Goal: Task Accomplishment & Management: Use online tool/utility

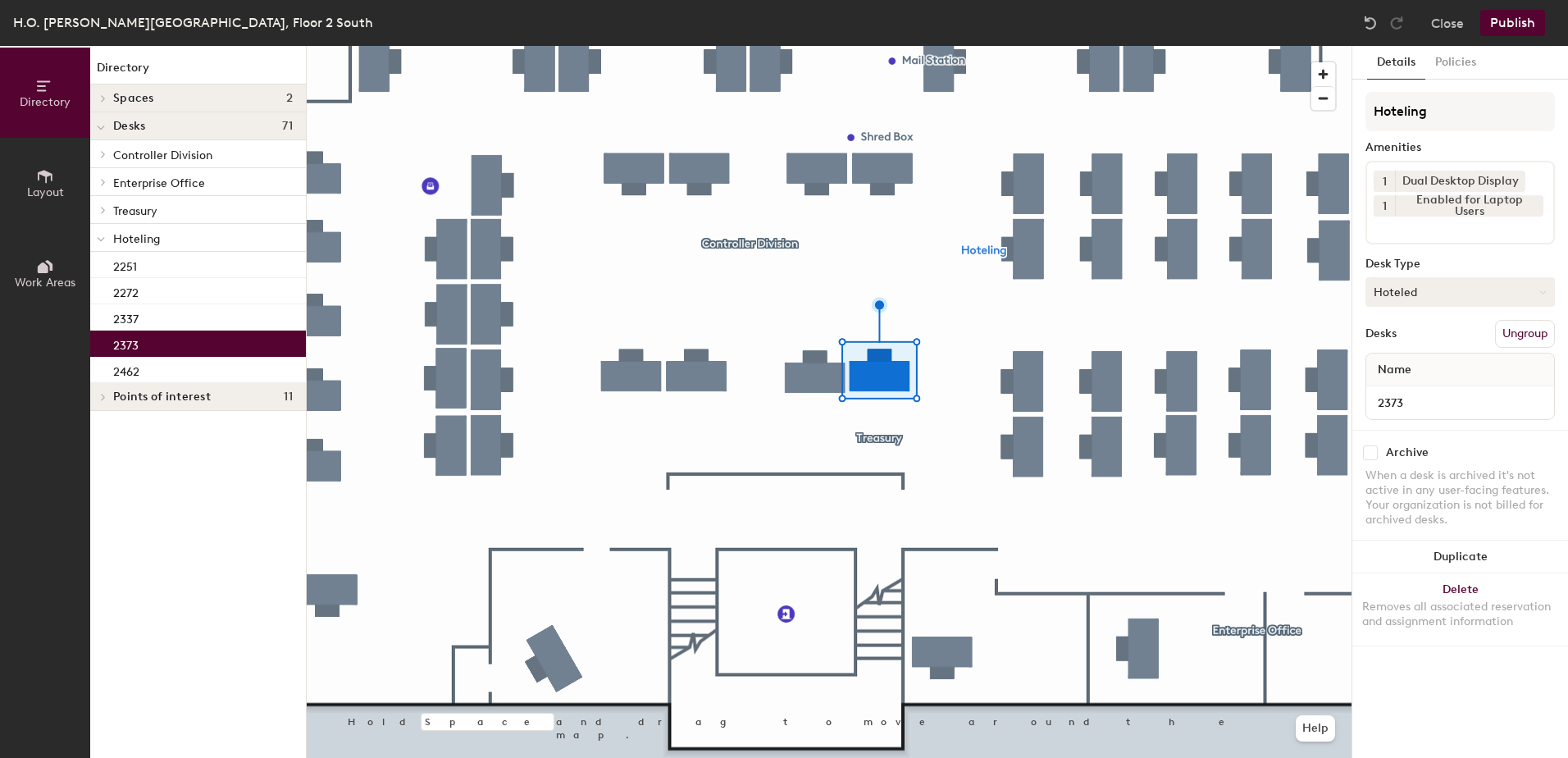
click at [1469, 299] on button "Hoteled" at bounding box center [1460, 292] width 189 height 29
click at [1433, 342] on div "Assigned" at bounding box center [1449, 342] width 164 height 24
click at [1501, 328] on button "Ungroup" at bounding box center [1525, 334] width 60 height 28
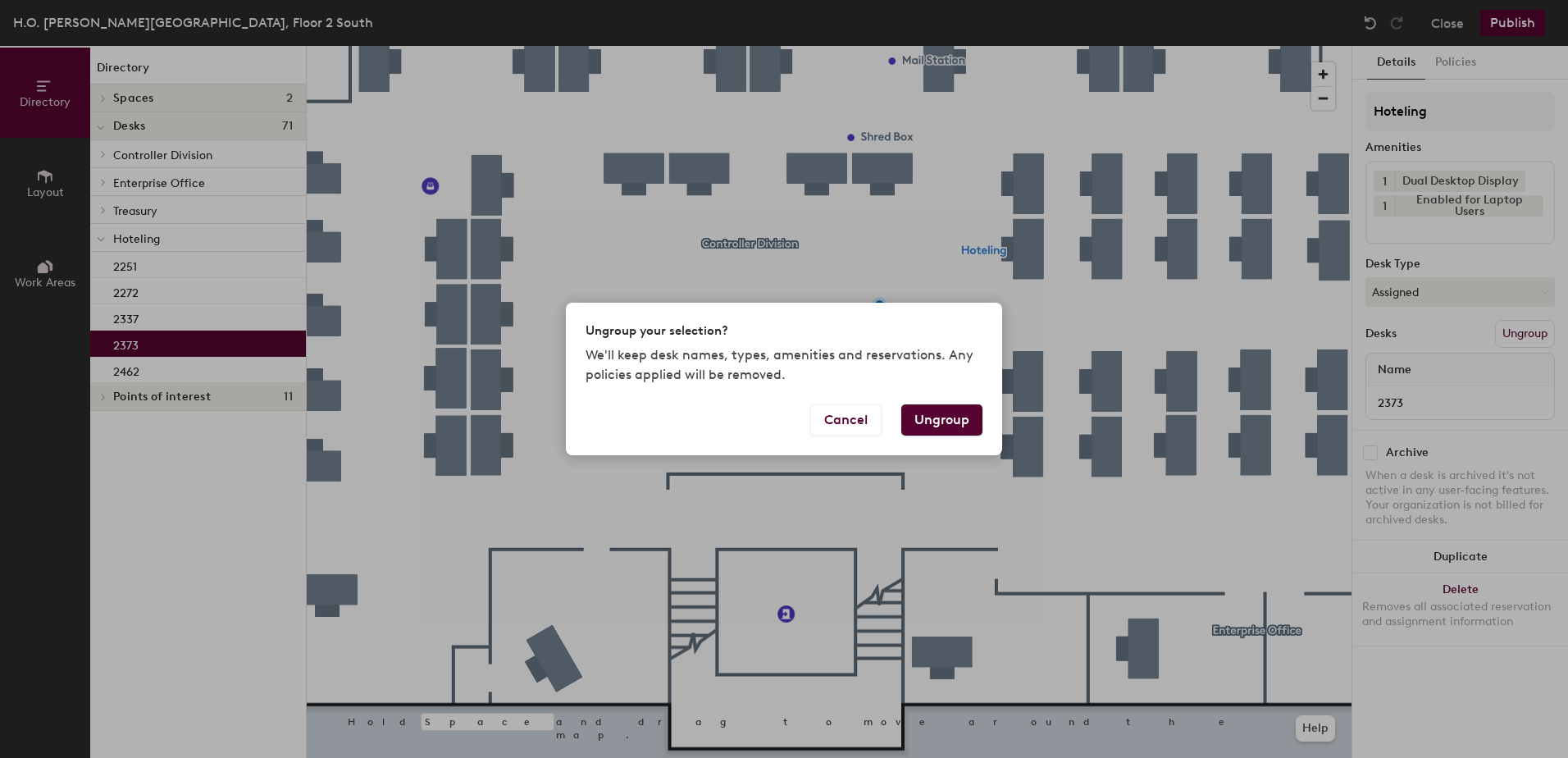
click at [937, 427] on button "Ungroup" at bounding box center [942, 420] width 81 height 31
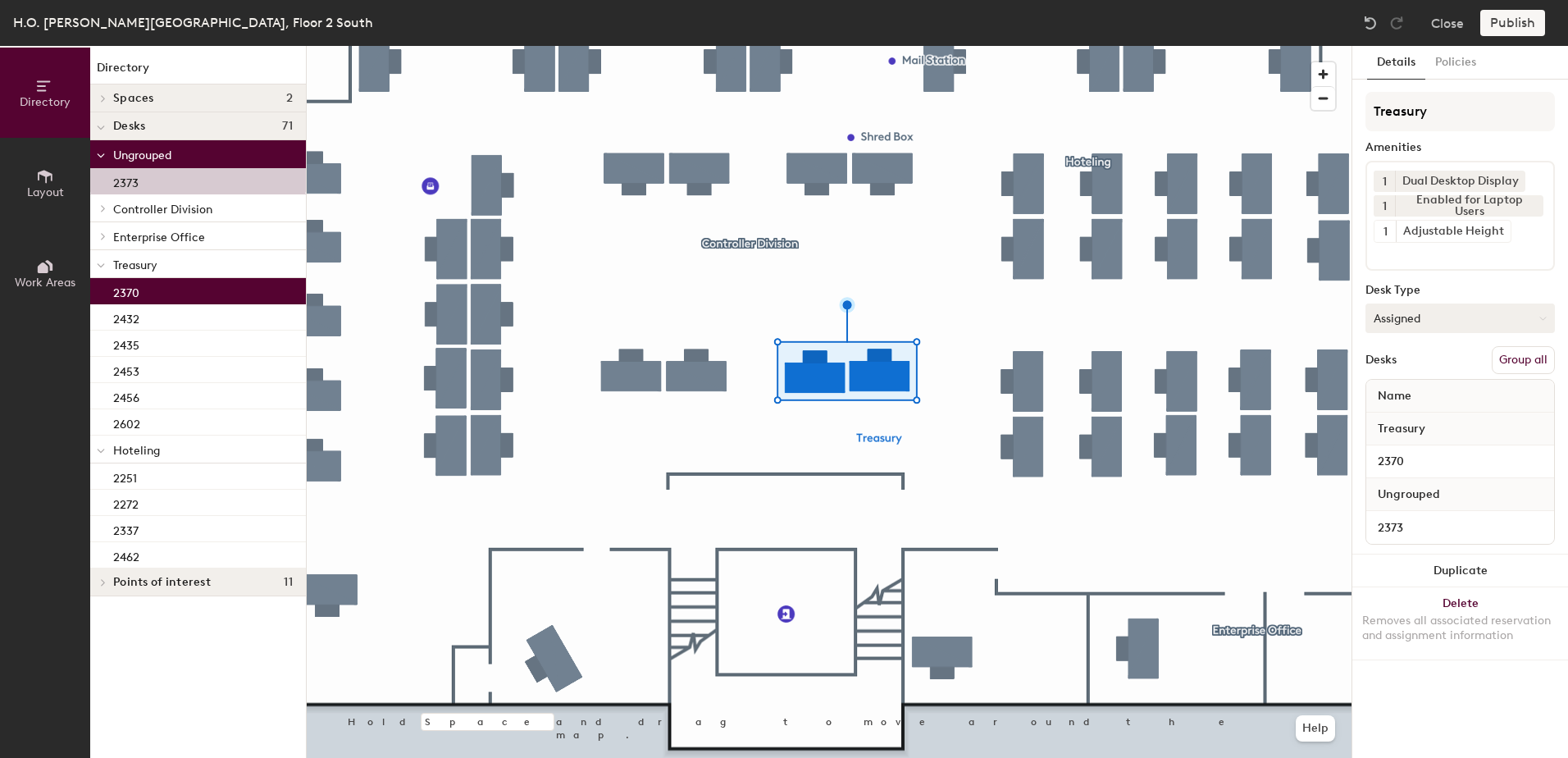
drag, startPoint x: 1515, startPoint y: 360, endPoint x: 1511, endPoint y: 322, distance: 38.2
click at [1516, 360] on button "Group all" at bounding box center [1523, 360] width 63 height 28
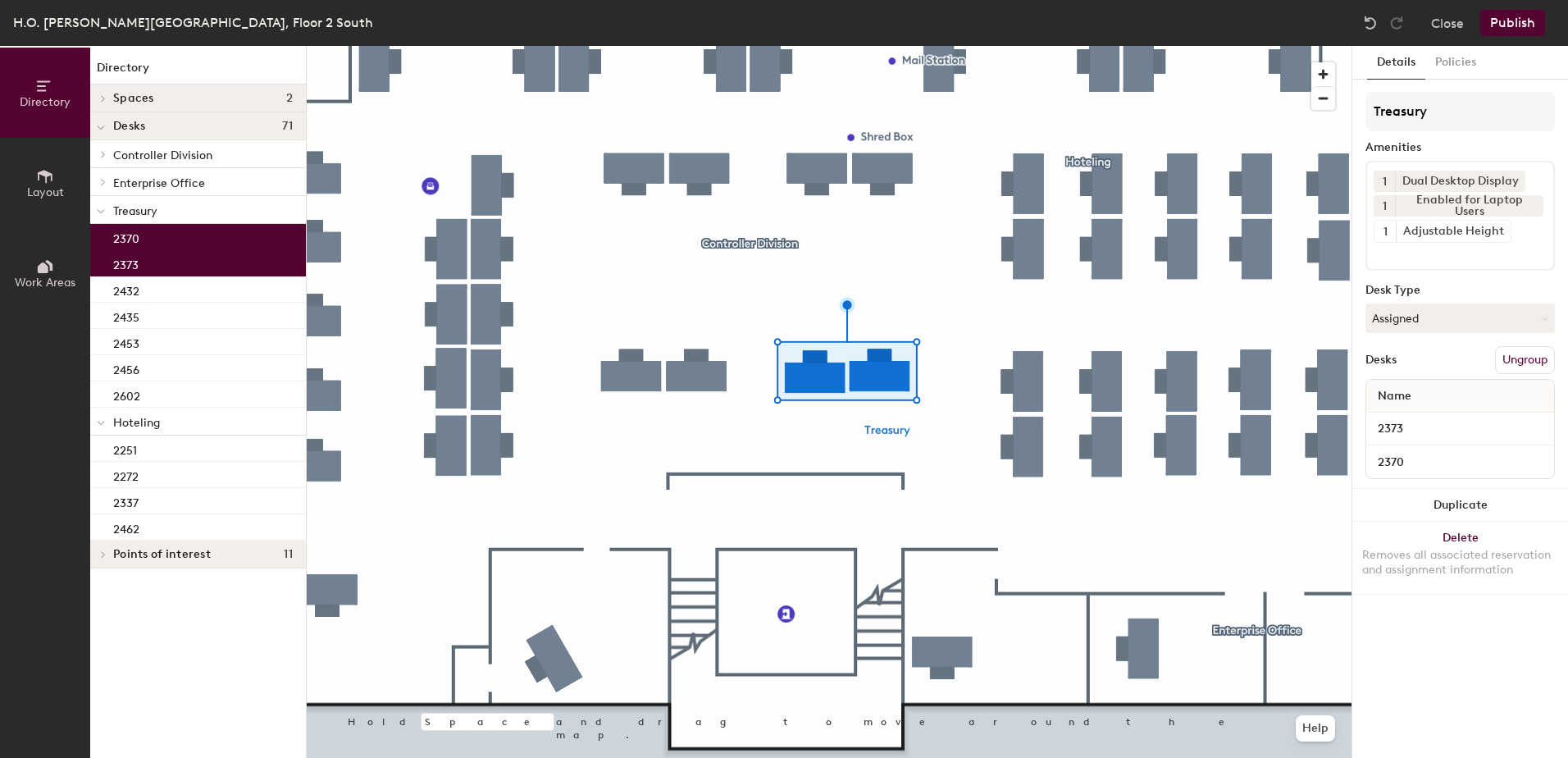
click at [1505, 21] on button "Publish" at bounding box center [1513, 22] width 65 height 26
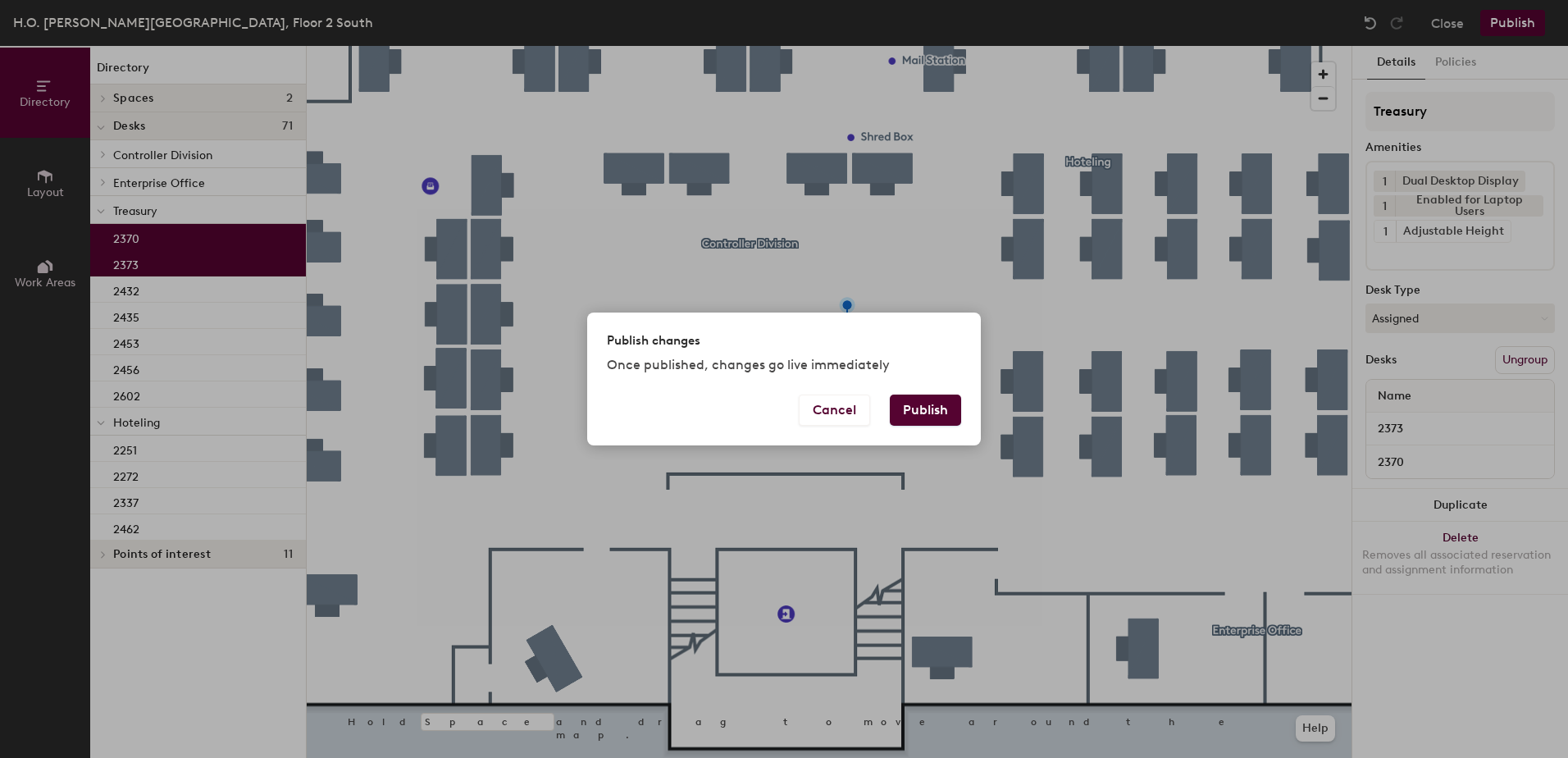
click at [927, 411] on button "Publish" at bounding box center [925, 410] width 72 height 31
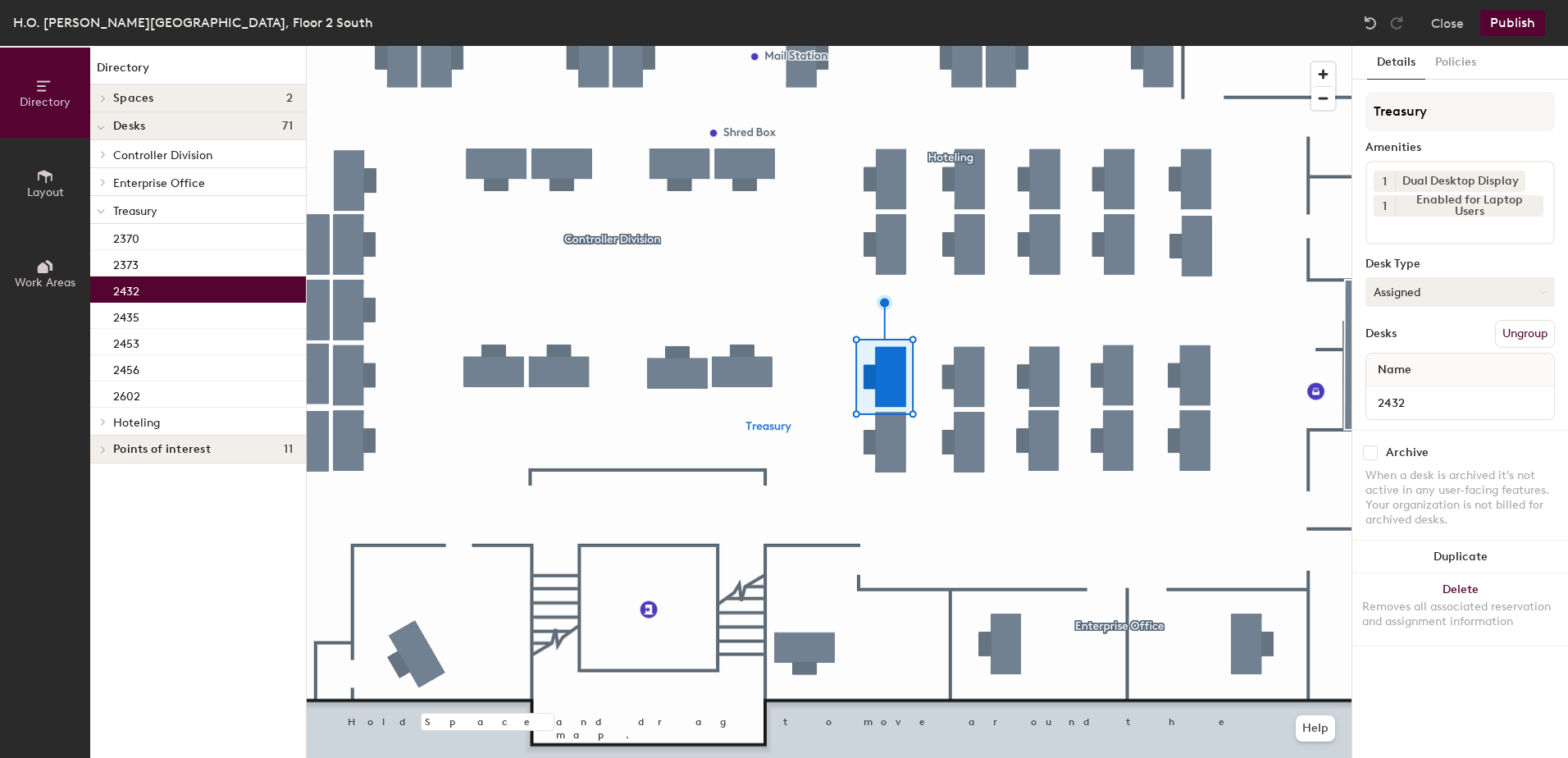
click at [1437, 303] on button "Assigned" at bounding box center [1460, 292] width 189 height 29
click at [1425, 388] on div "Hoteled" at bounding box center [1449, 392] width 164 height 24
click at [1511, 331] on button "Ungroup" at bounding box center [1525, 334] width 60 height 28
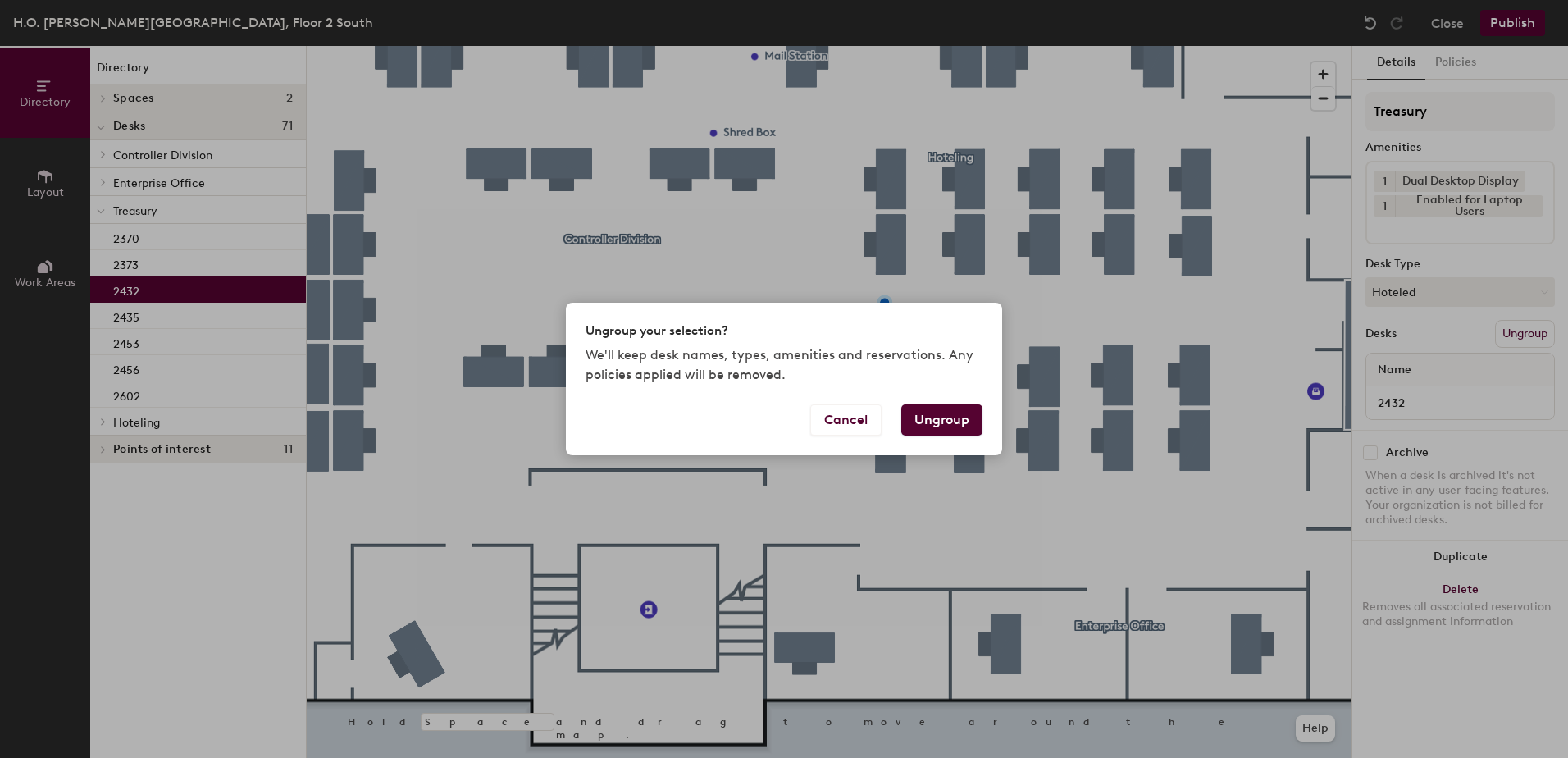
click at [930, 417] on button "Ungroup" at bounding box center [942, 420] width 81 height 31
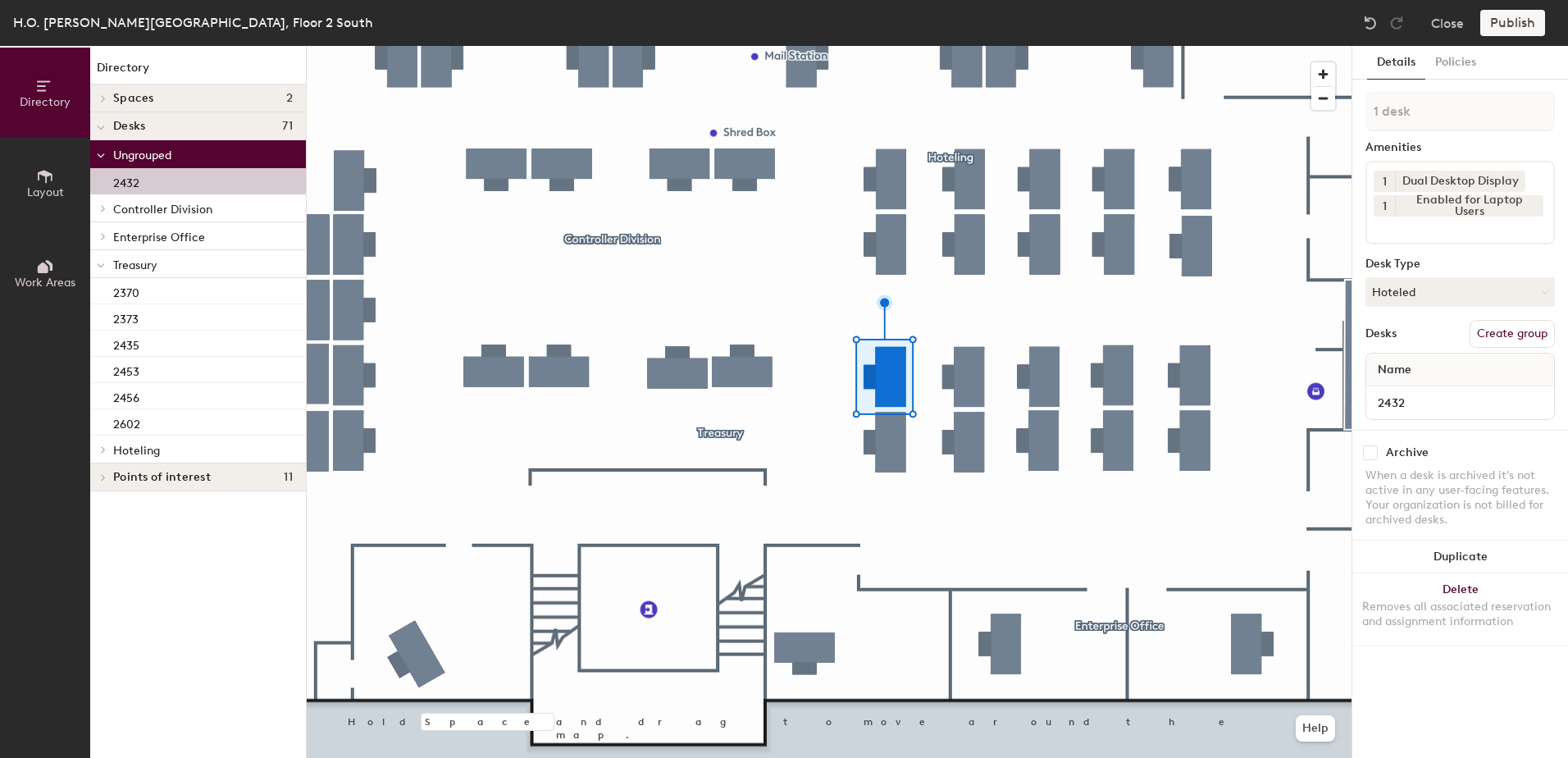
click at [94, 264] on div at bounding box center [100, 263] width 22 height 27
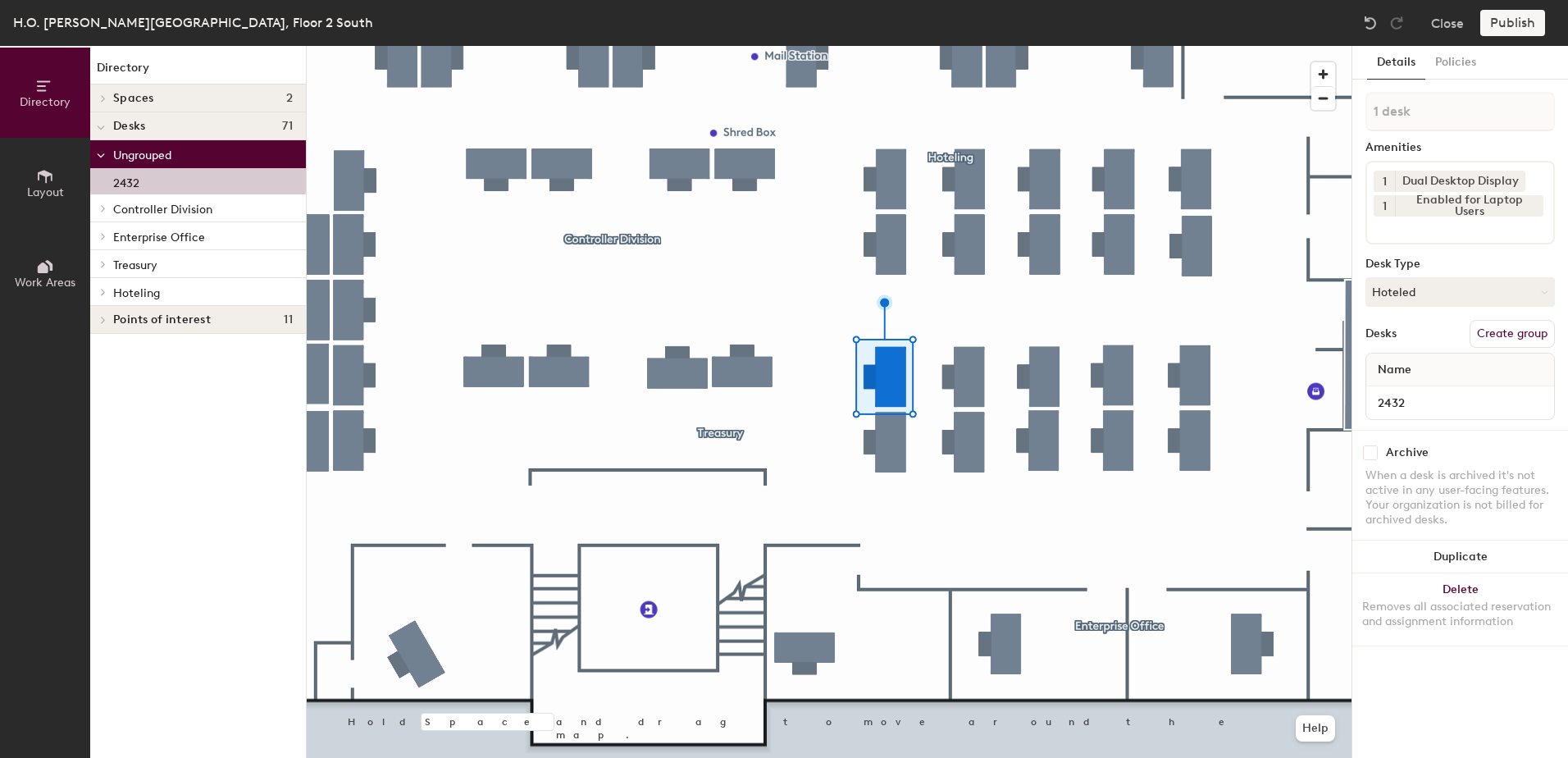
click at [104, 292] on icon at bounding box center [104, 291] width 7 height 8
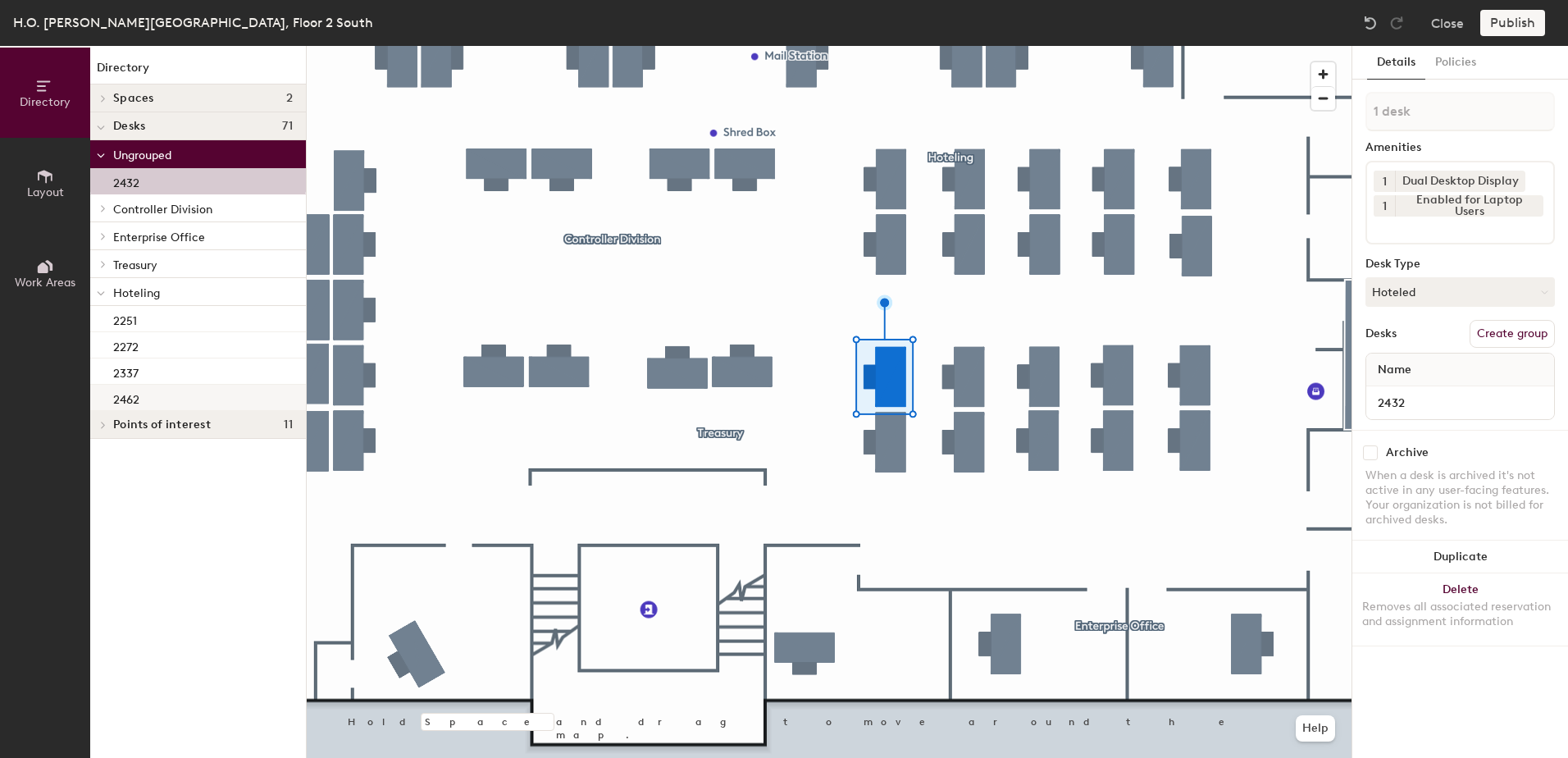
click at [177, 398] on div "2462" at bounding box center [198, 398] width 216 height 26
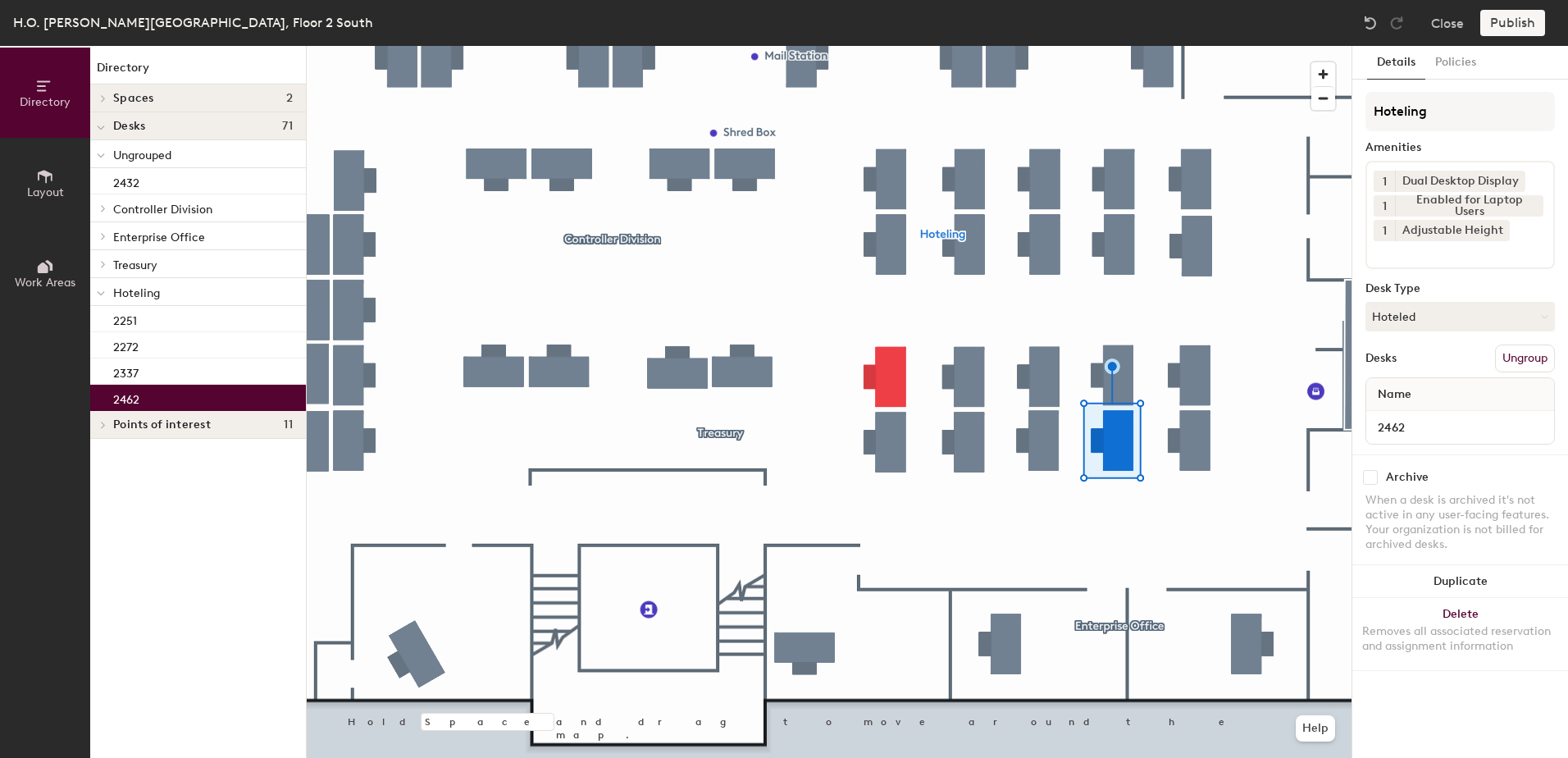
click at [886, 46] on div at bounding box center [829, 46] width 1045 height 0
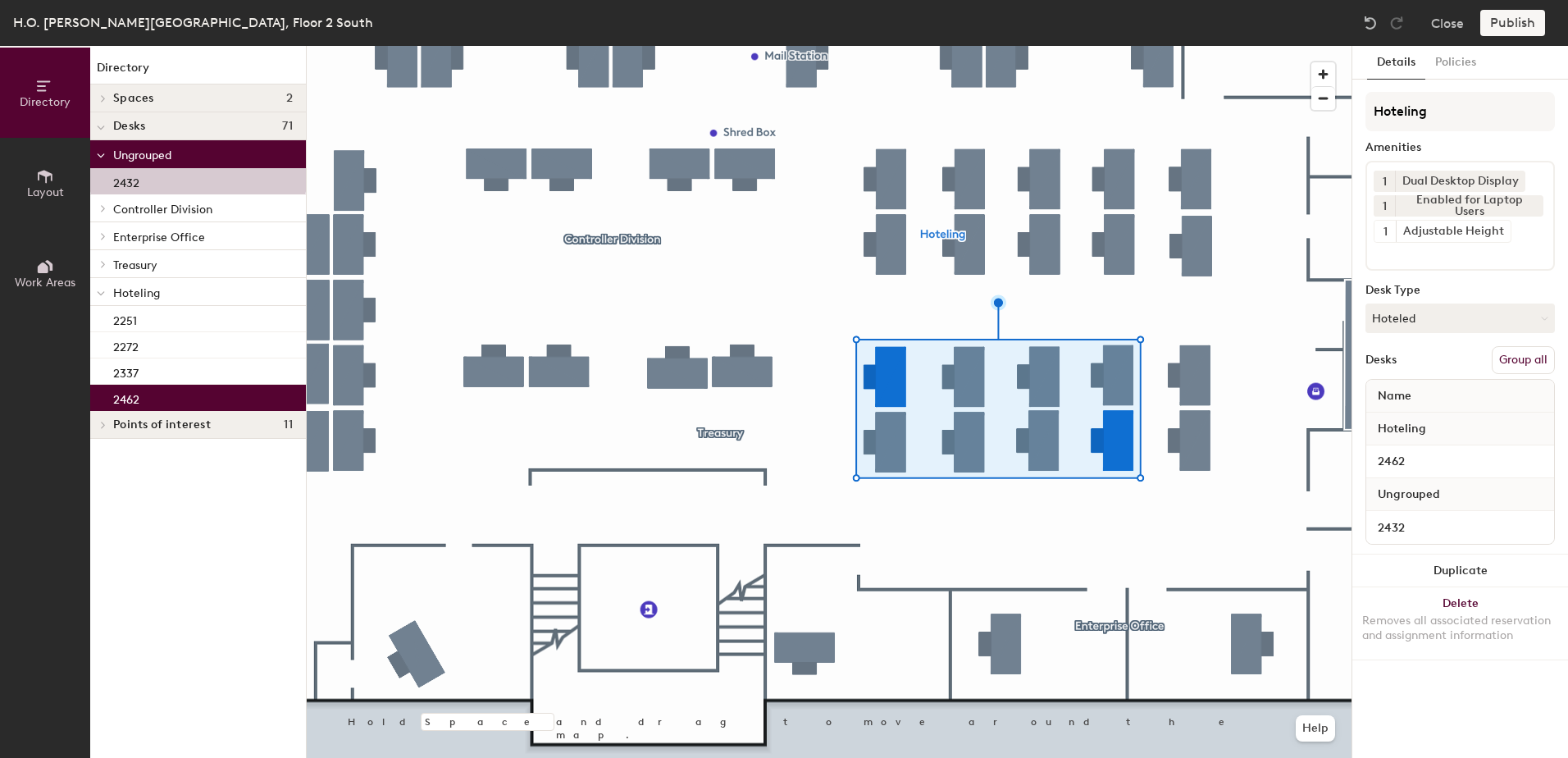
click at [1533, 361] on button "Group all" at bounding box center [1523, 360] width 63 height 28
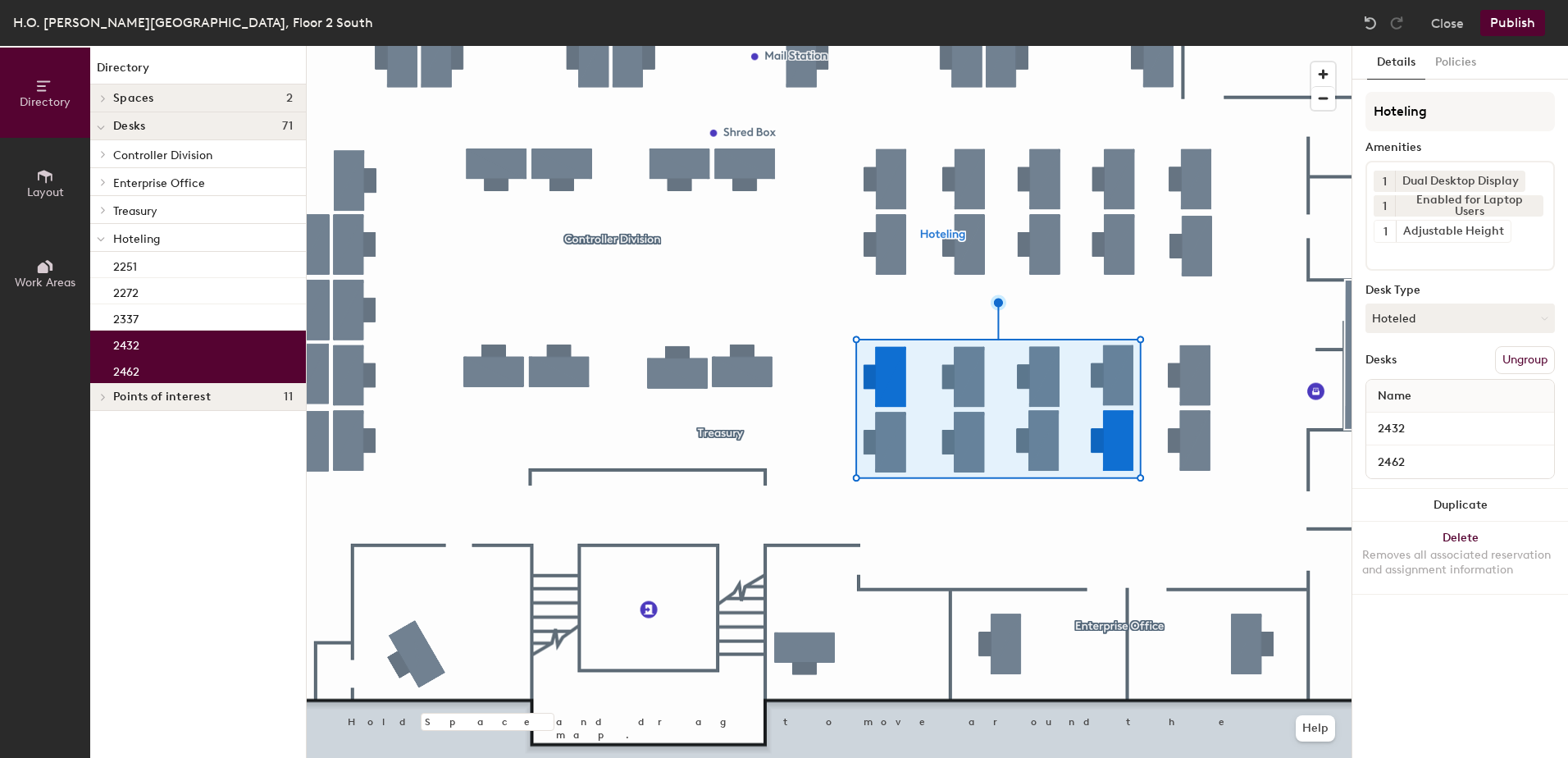
click at [1516, 27] on button "Publish" at bounding box center [1513, 22] width 65 height 26
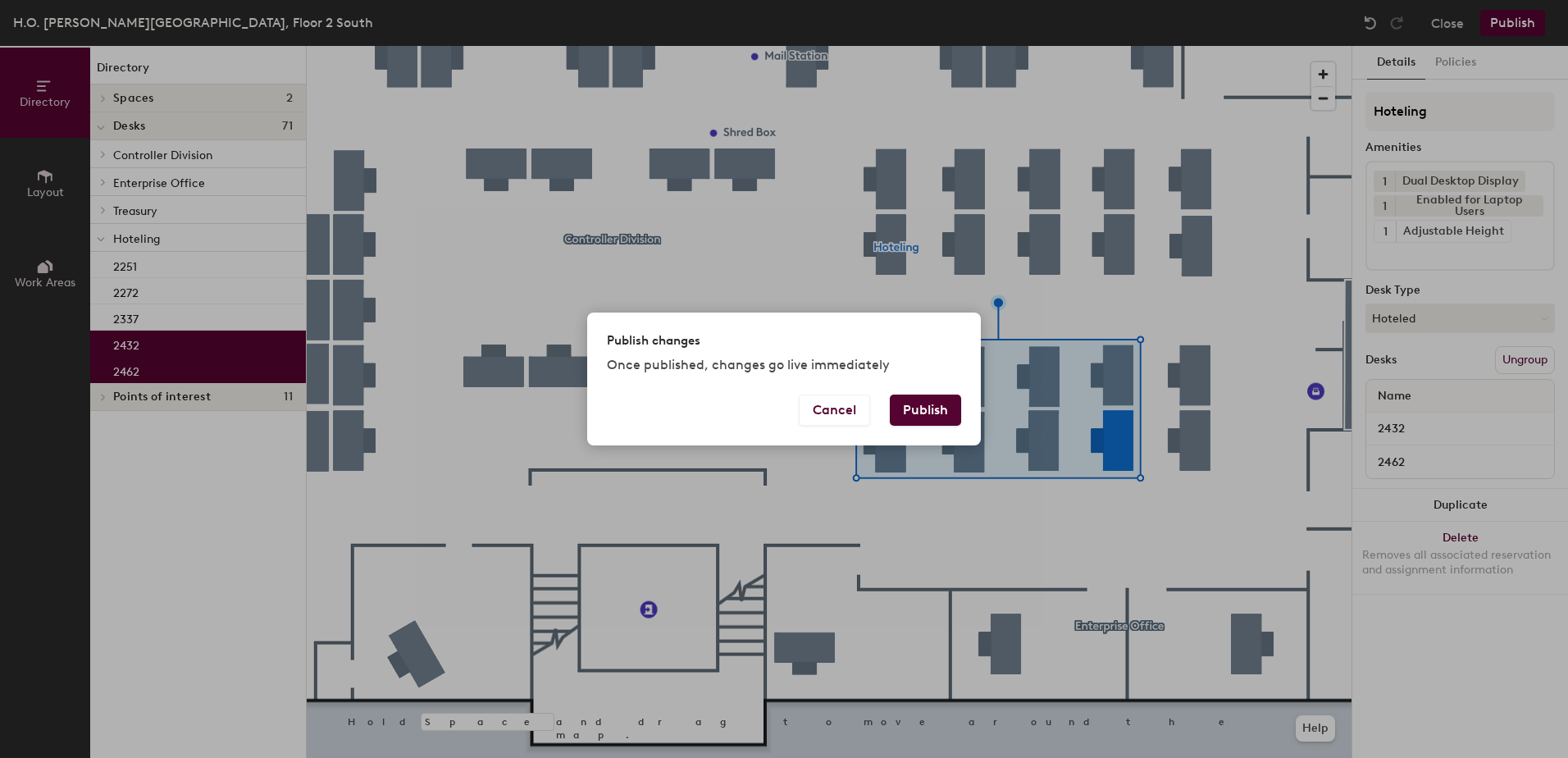
click at [935, 404] on button "Publish" at bounding box center [925, 410] width 72 height 31
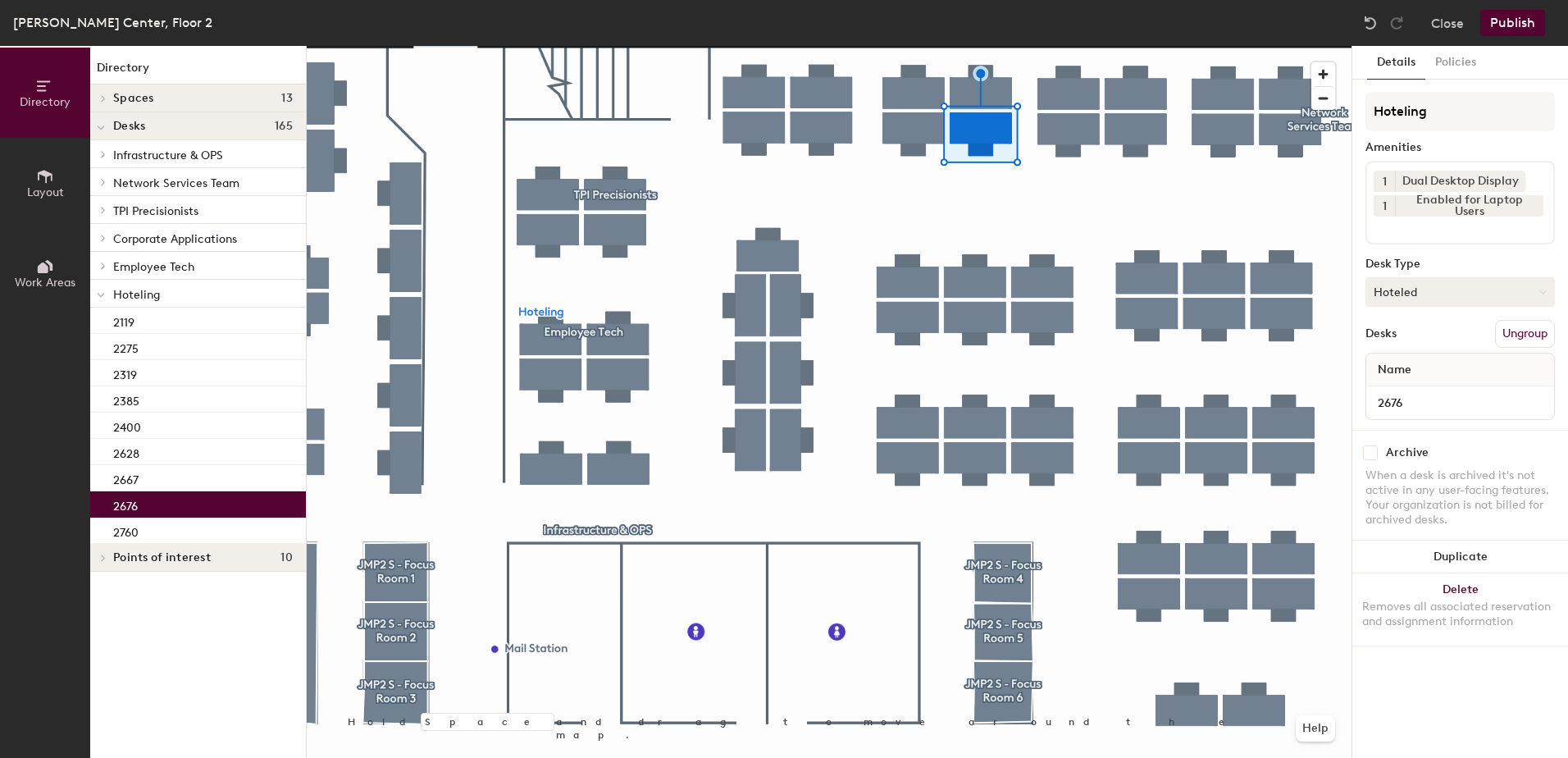
click at [1435, 296] on button "Hoteled" at bounding box center [1460, 292] width 189 height 29
drag, startPoint x: 1431, startPoint y: 339, endPoint x: 1455, endPoint y: 343, distance: 24.3
click at [1431, 340] on div "Assigned" at bounding box center [1449, 342] width 164 height 24
click at [1544, 333] on button "Ungroup" at bounding box center [1525, 334] width 60 height 28
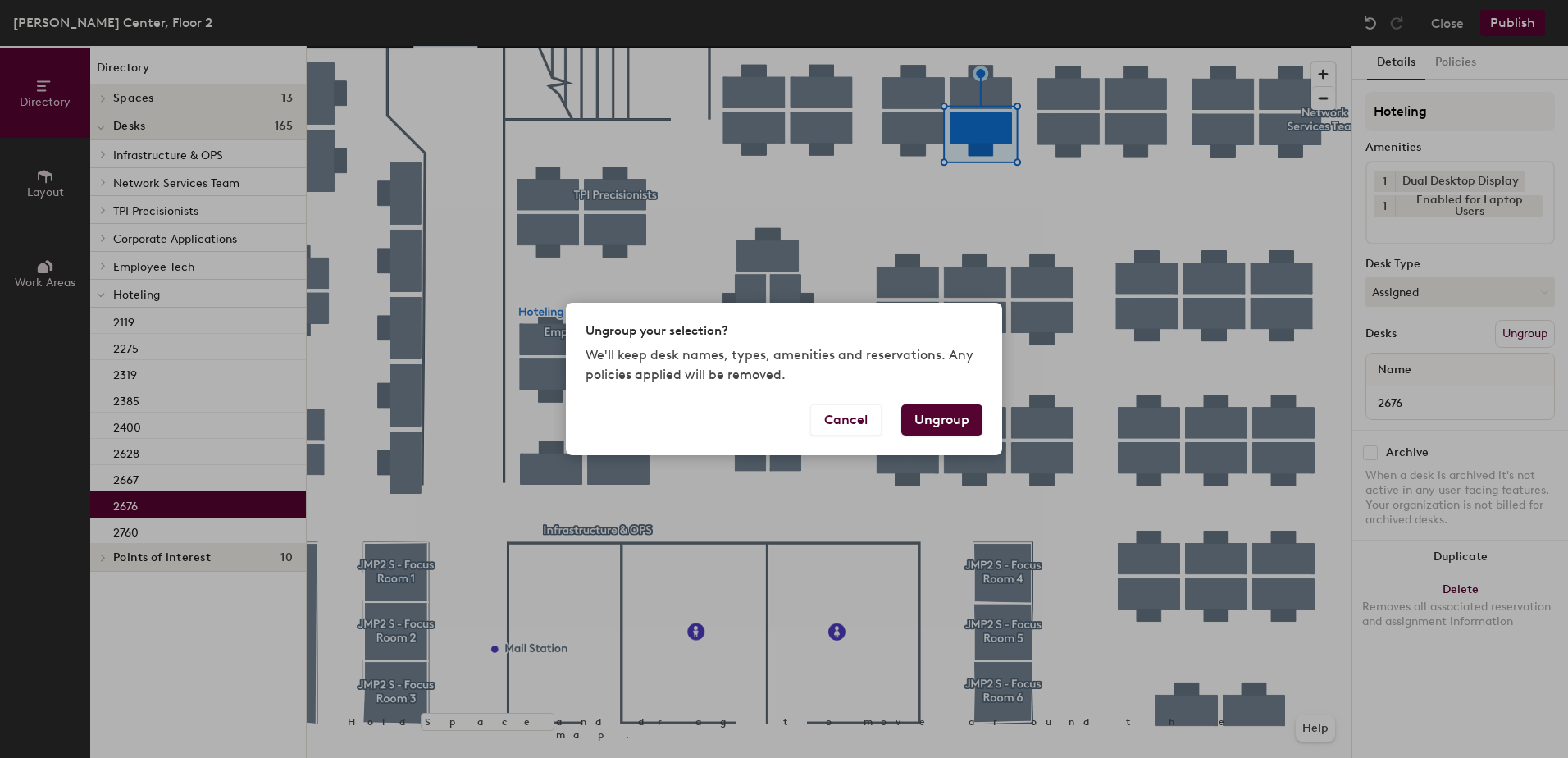
click at [947, 421] on button "Ungroup" at bounding box center [942, 420] width 81 height 31
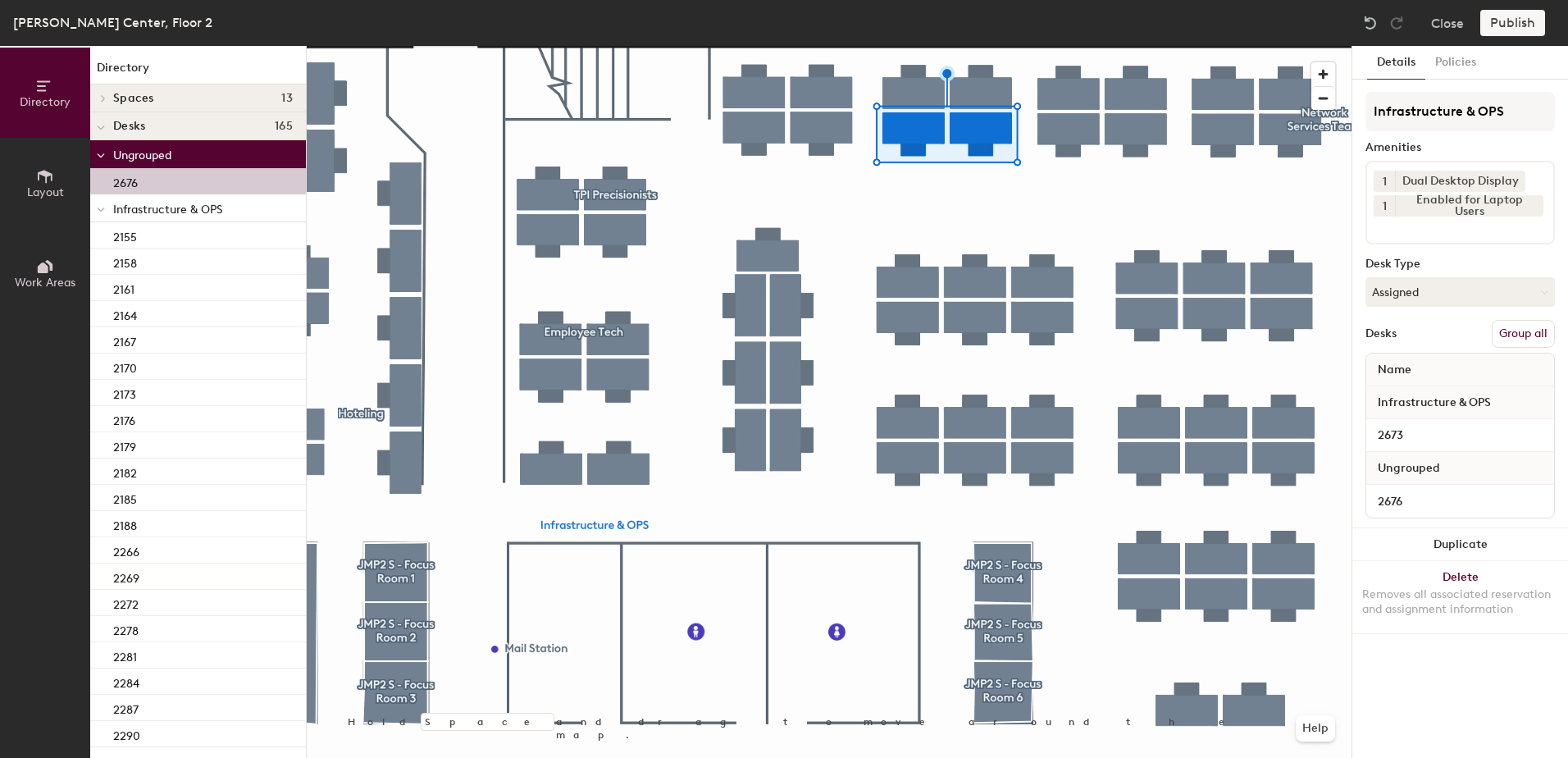
click at [1519, 332] on button "Group all" at bounding box center [1523, 334] width 63 height 28
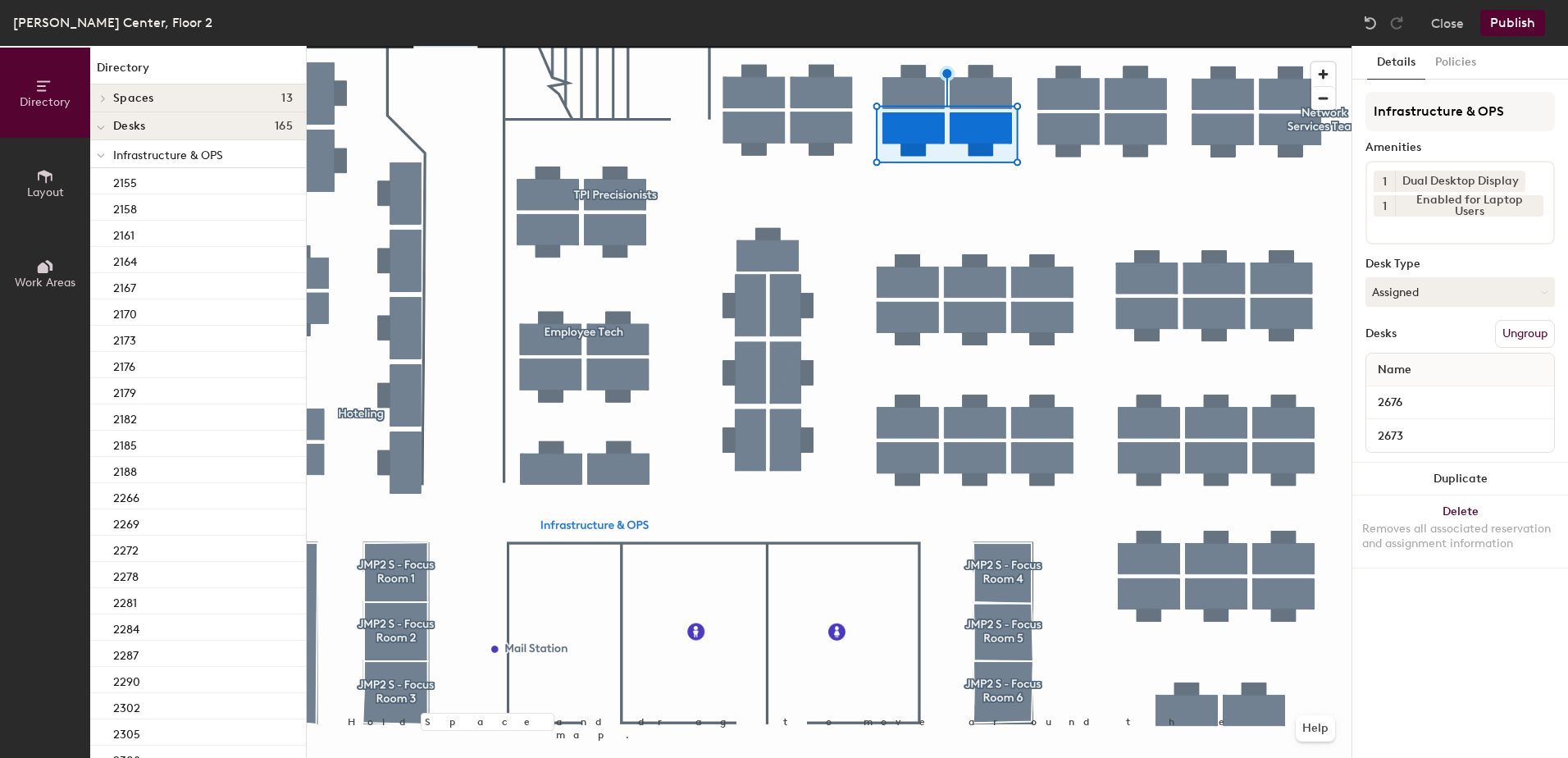
click at [1514, 23] on button "Publish" at bounding box center [1513, 22] width 65 height 26
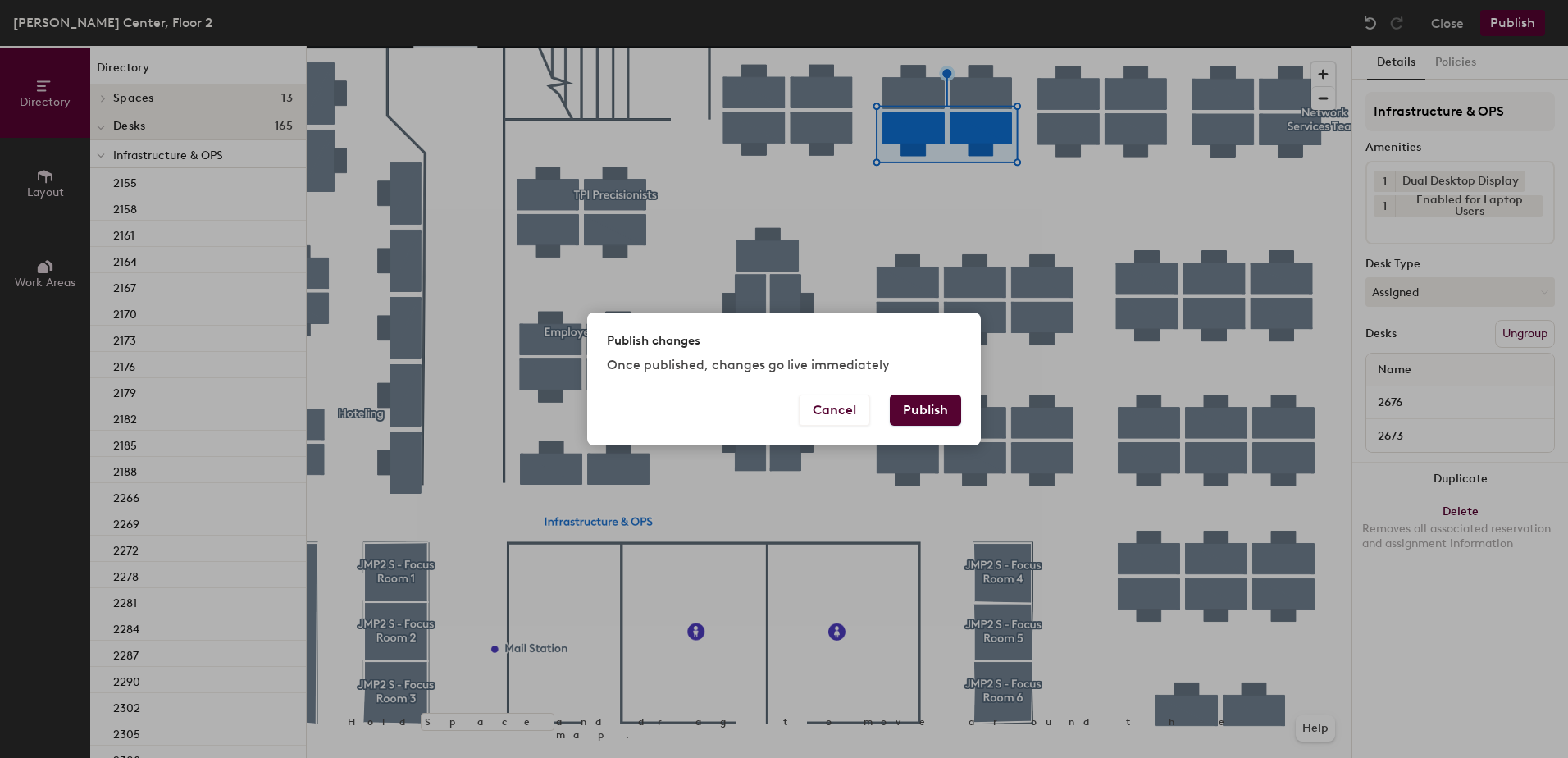
click at [936, 411] on button "Publish" at bounding box center [925, 410] width 72 height 31
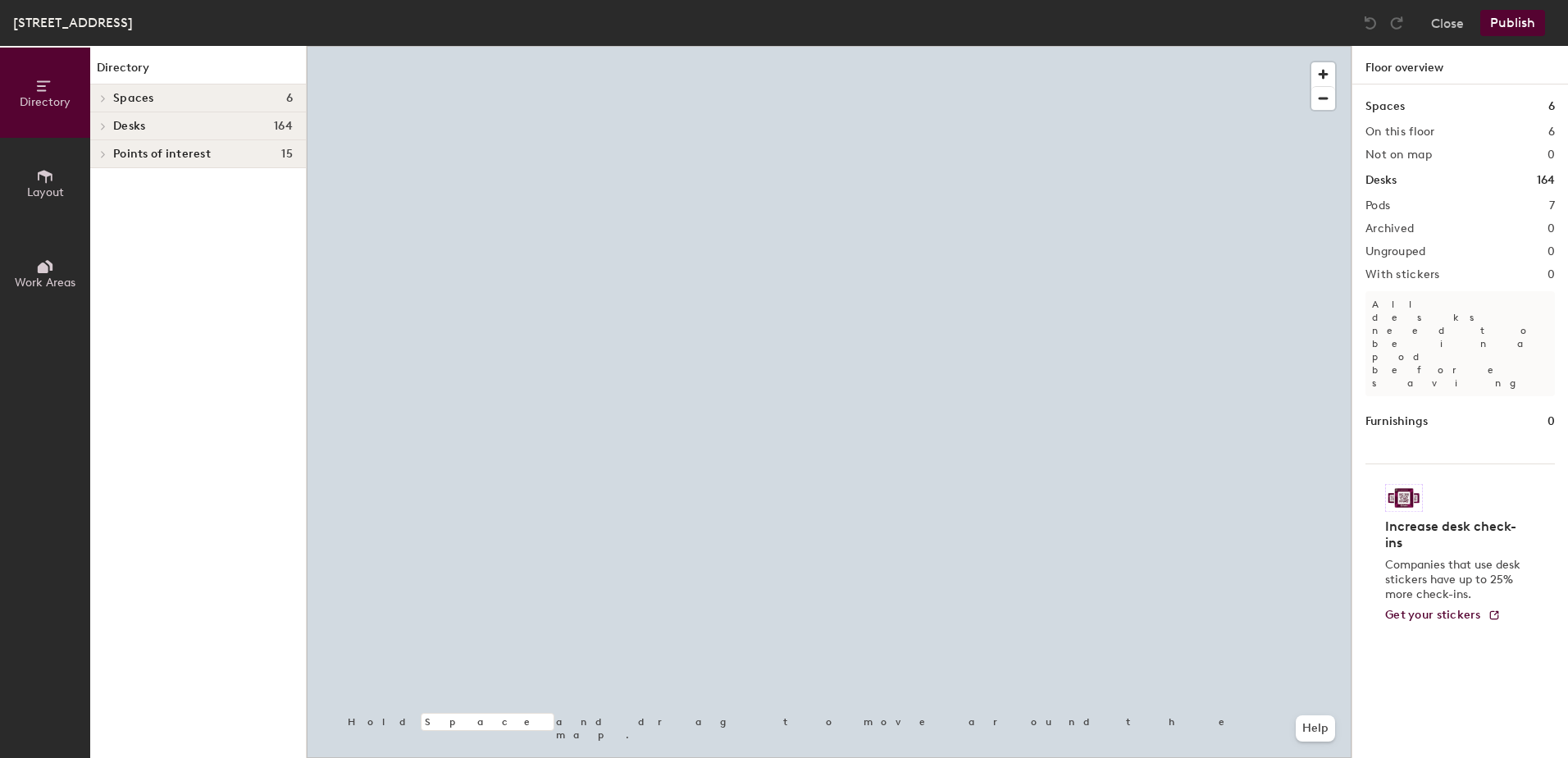
click at [821, 46] on div at bounding box center [829, 46] width 1045 height 0
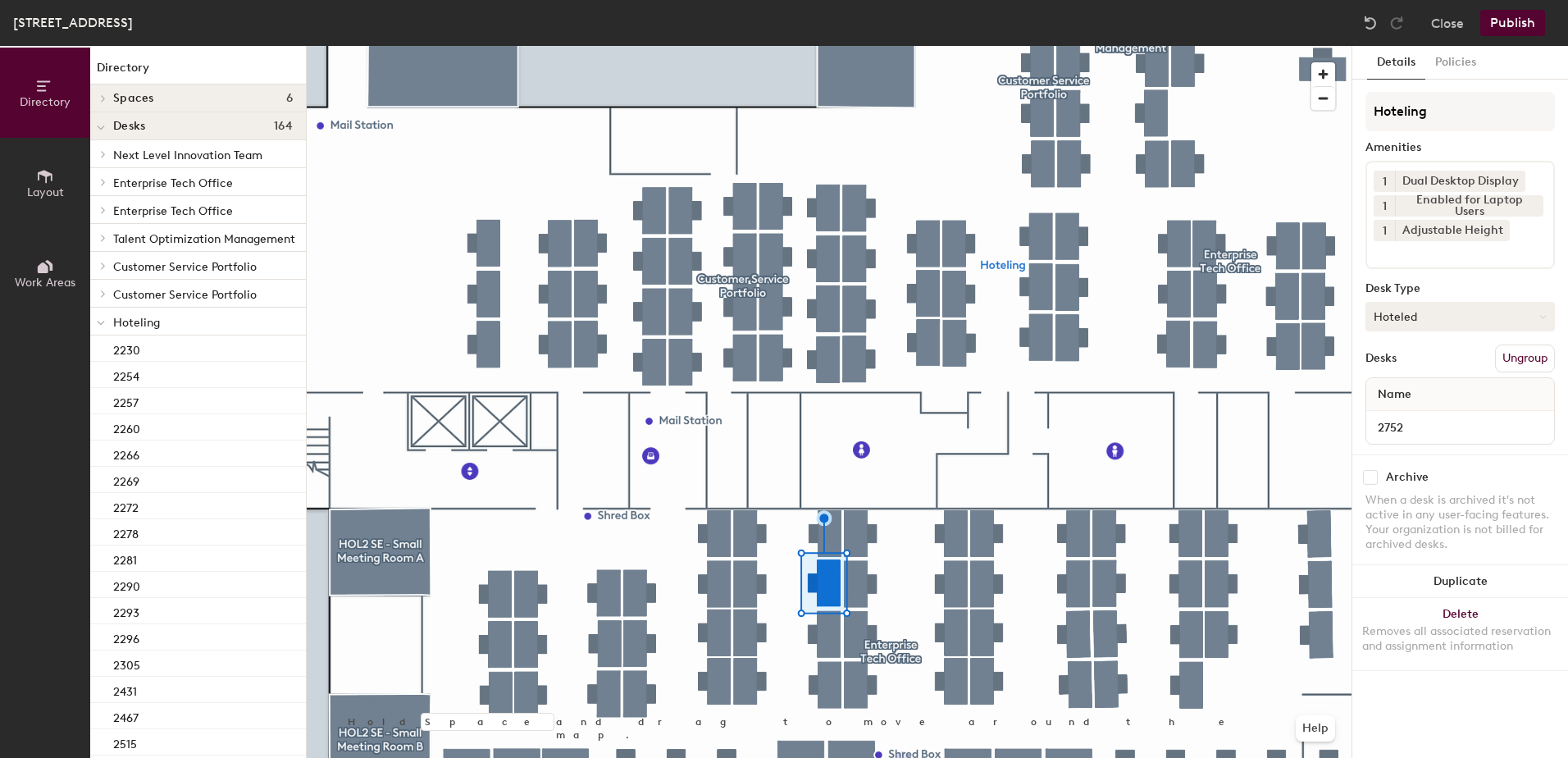
click at [1412, 318] on button "Hoteled" at bounding box center [1460, 316] width 189 height 29
click at [1422, 365] on div "Assigned" at bounding box center [1449, 367] width 164 height 24
click at [1526, 361] on button "Ungroup" at bounding box center [1525, 358] width 60 height 28
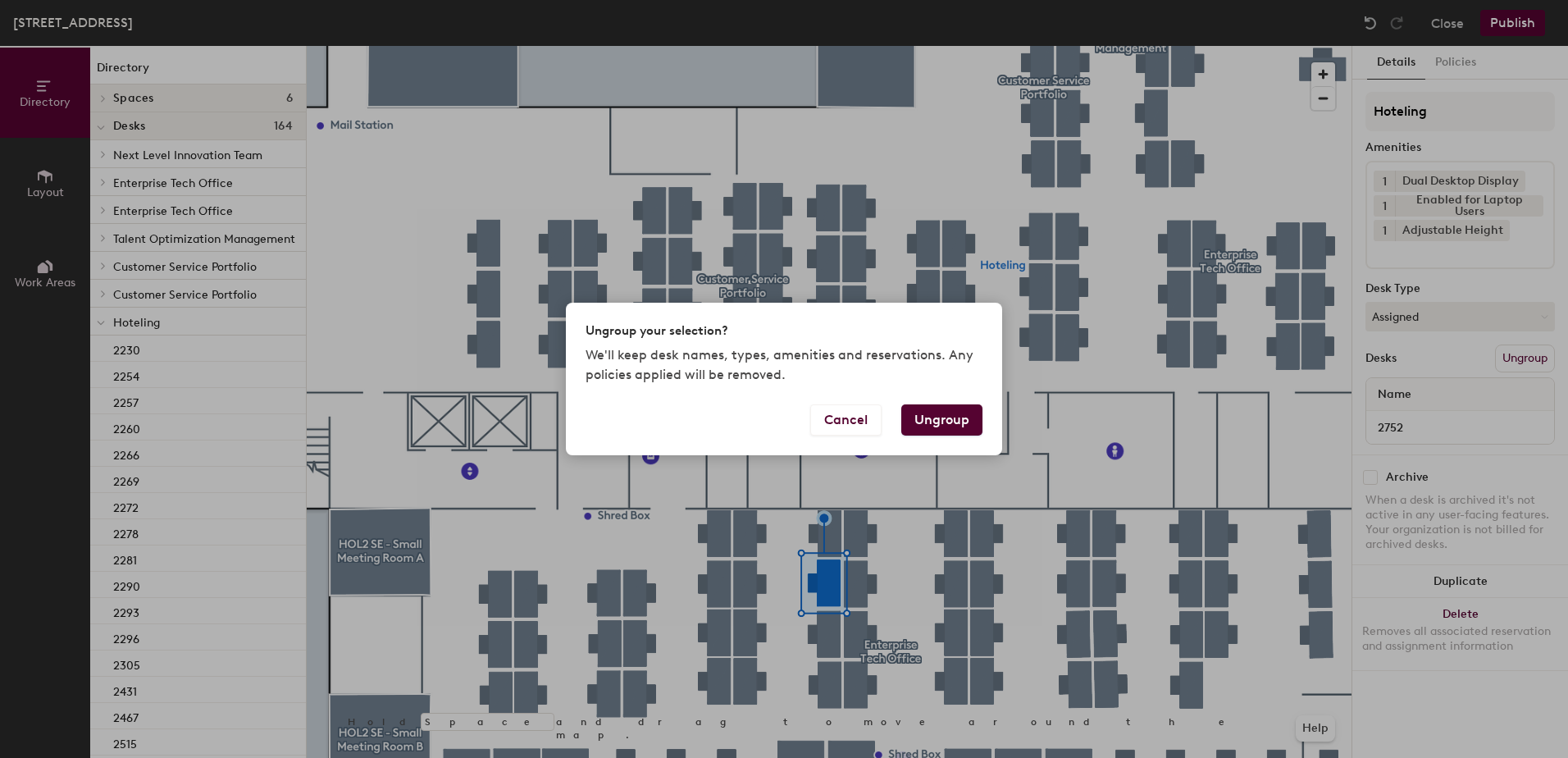
click at [941, 416] on button "Ungroup" at bounding box center [942, 420] width 81 height 31
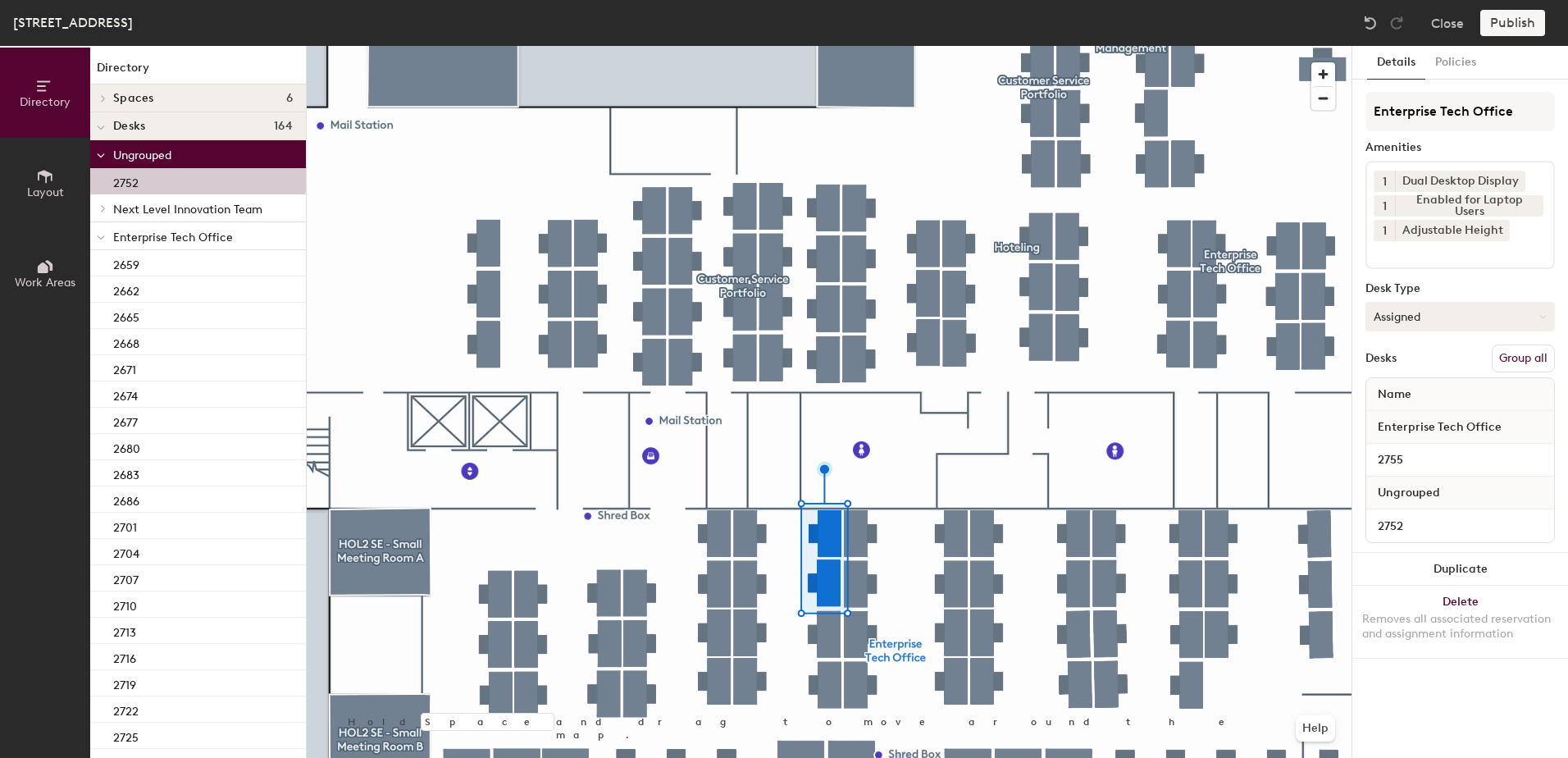
click at [1526, 353] on button "Group all" at bounding box center [1523, 358] width 63 height 28
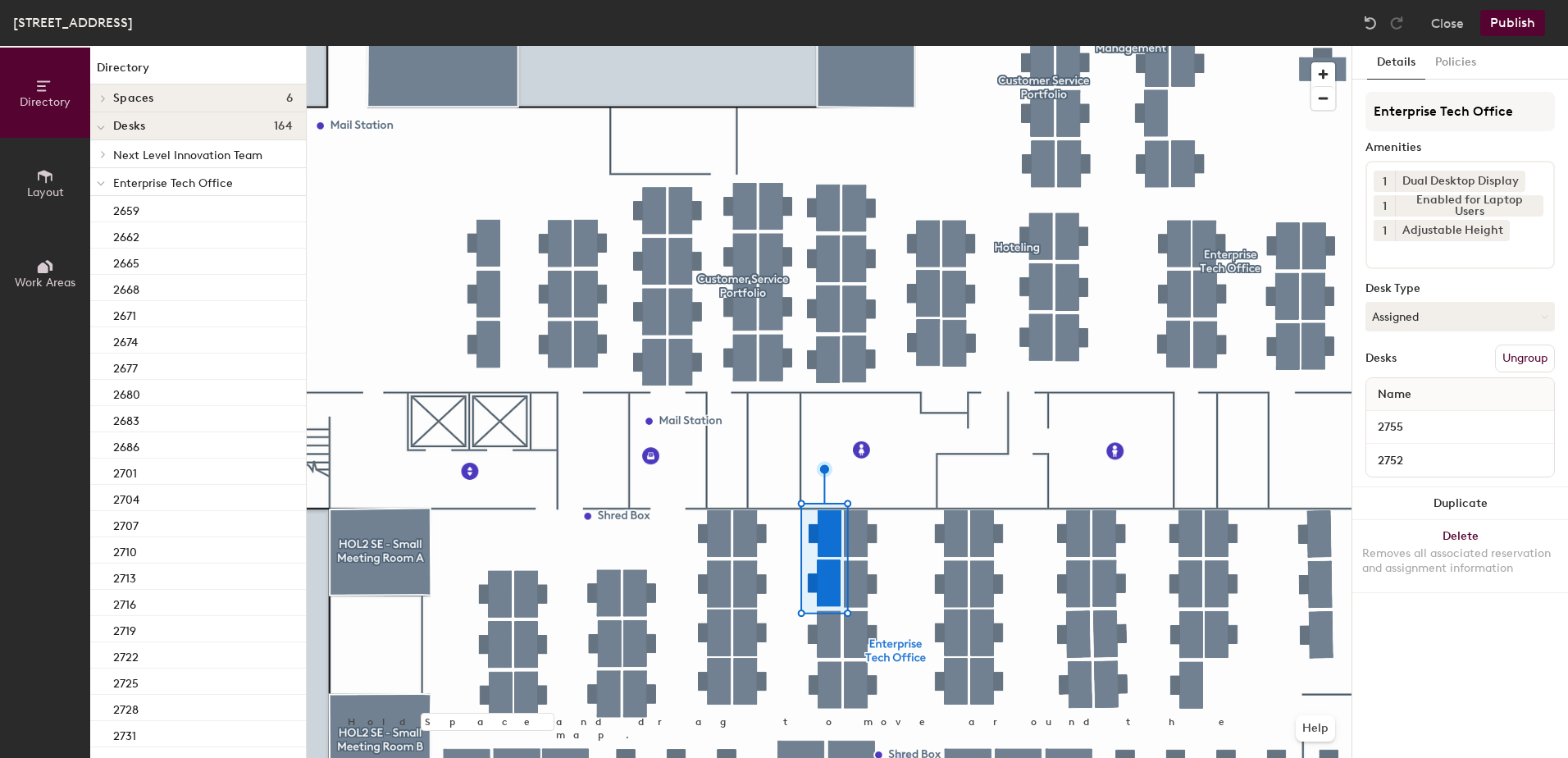
click at [1514, 25] on button "Publish" at bounding box center [1513, 22] width 65 height 26
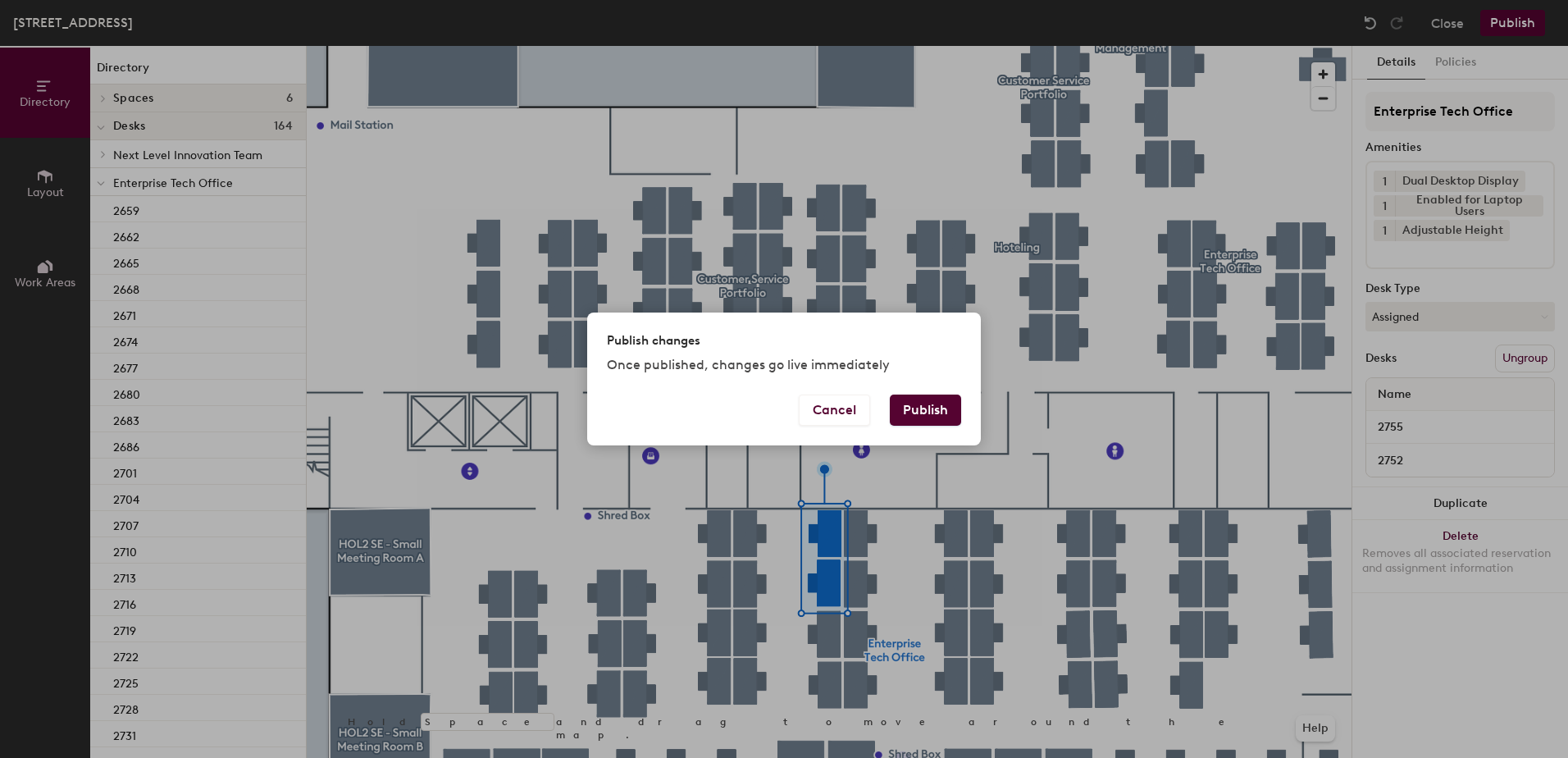
click at [909, 413] on button "Publish" at bounding box center [925, 410] width 72 height 31
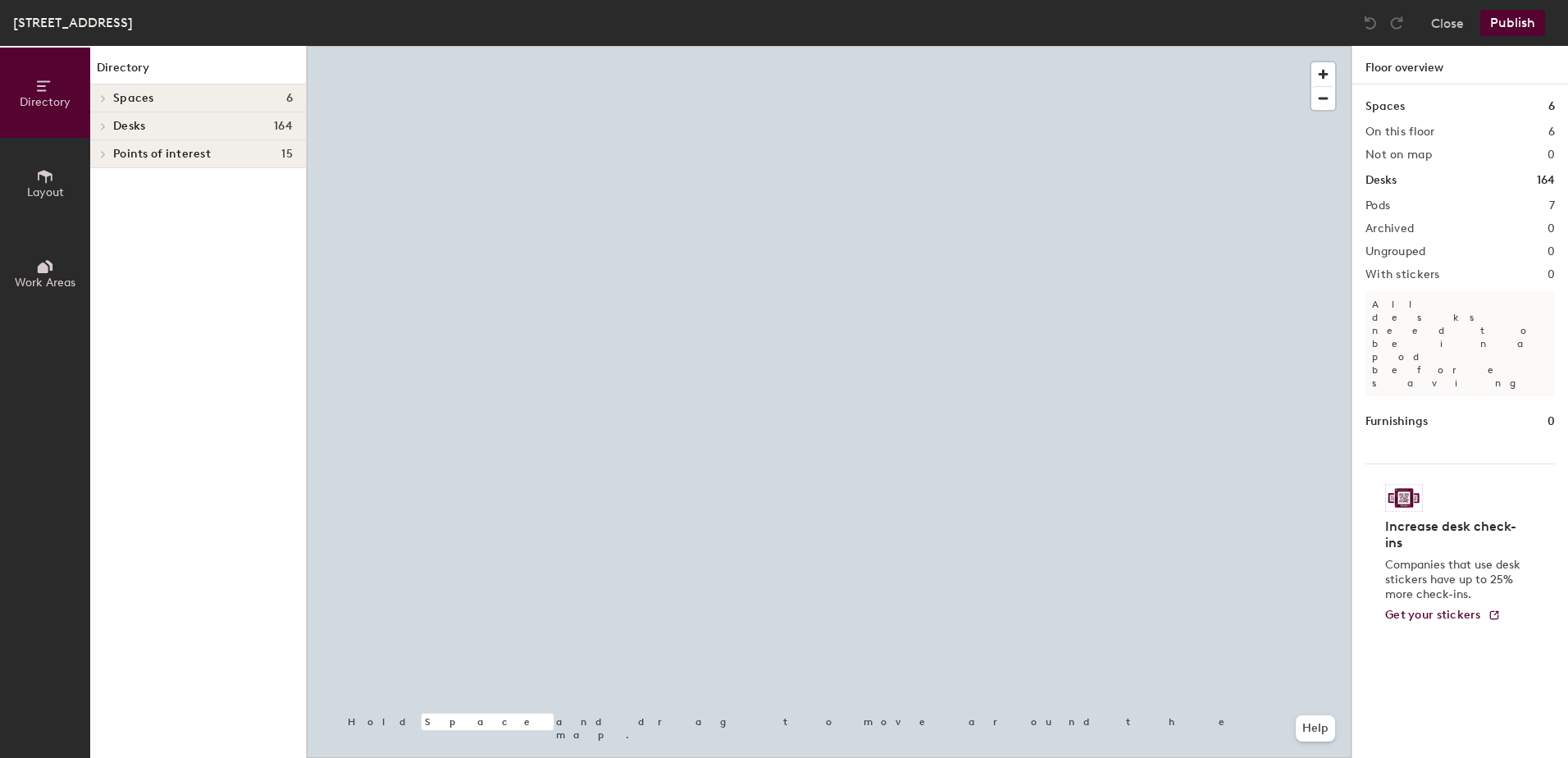
click at [748, 46] on div at bounding box center [829, 46] width 1045 height 0
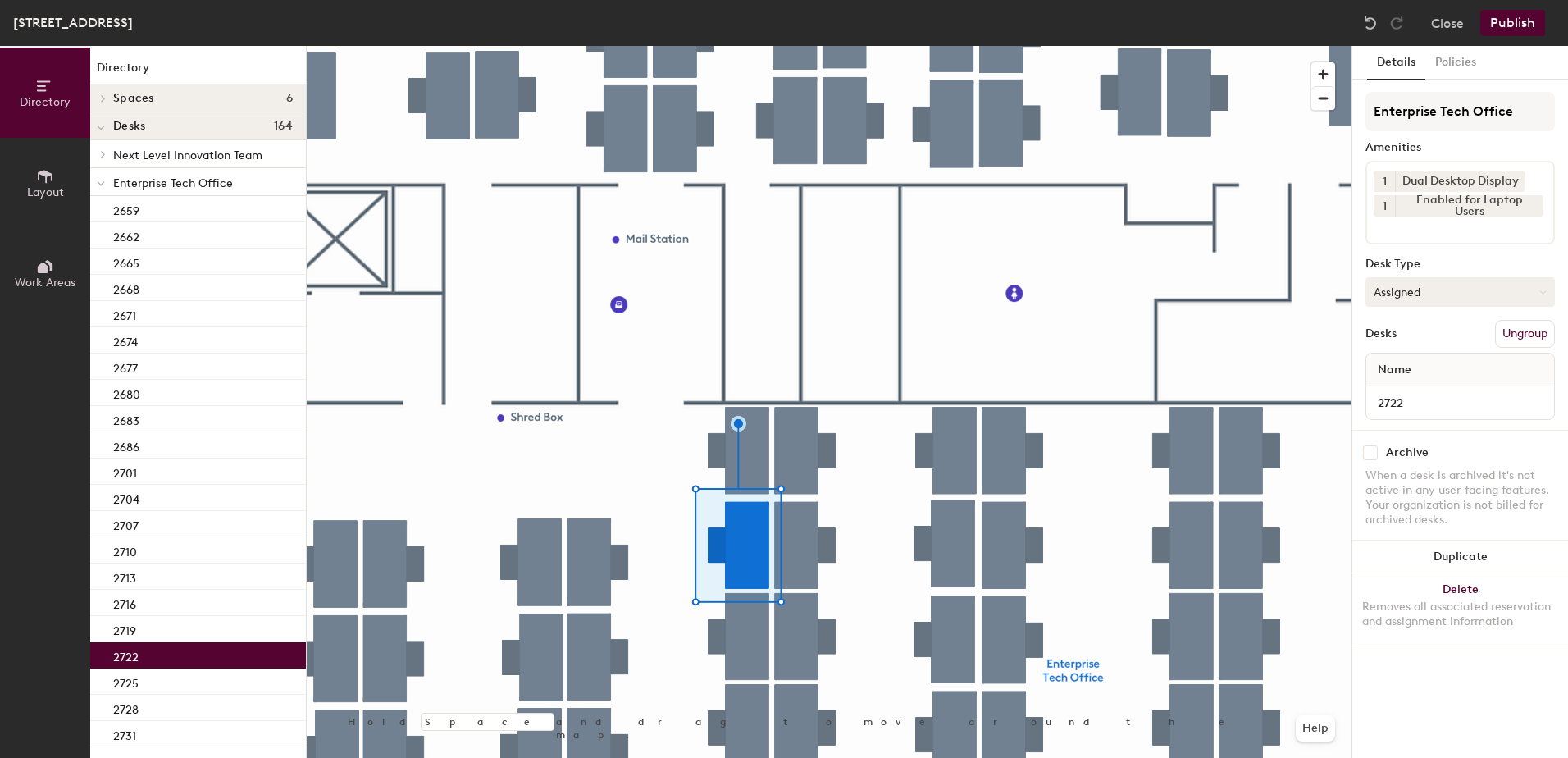
click at [1419, 291] on button "Assigned" at bounding box center [1460, 292] width 189 height 29
click at [1412, 392] on div "Hoteled" at bounding box center [1449, 392] width 164 height 24
click at [1521, 334] on button "Ungroup" at bounding box center [1525, 334] width 60 height 28
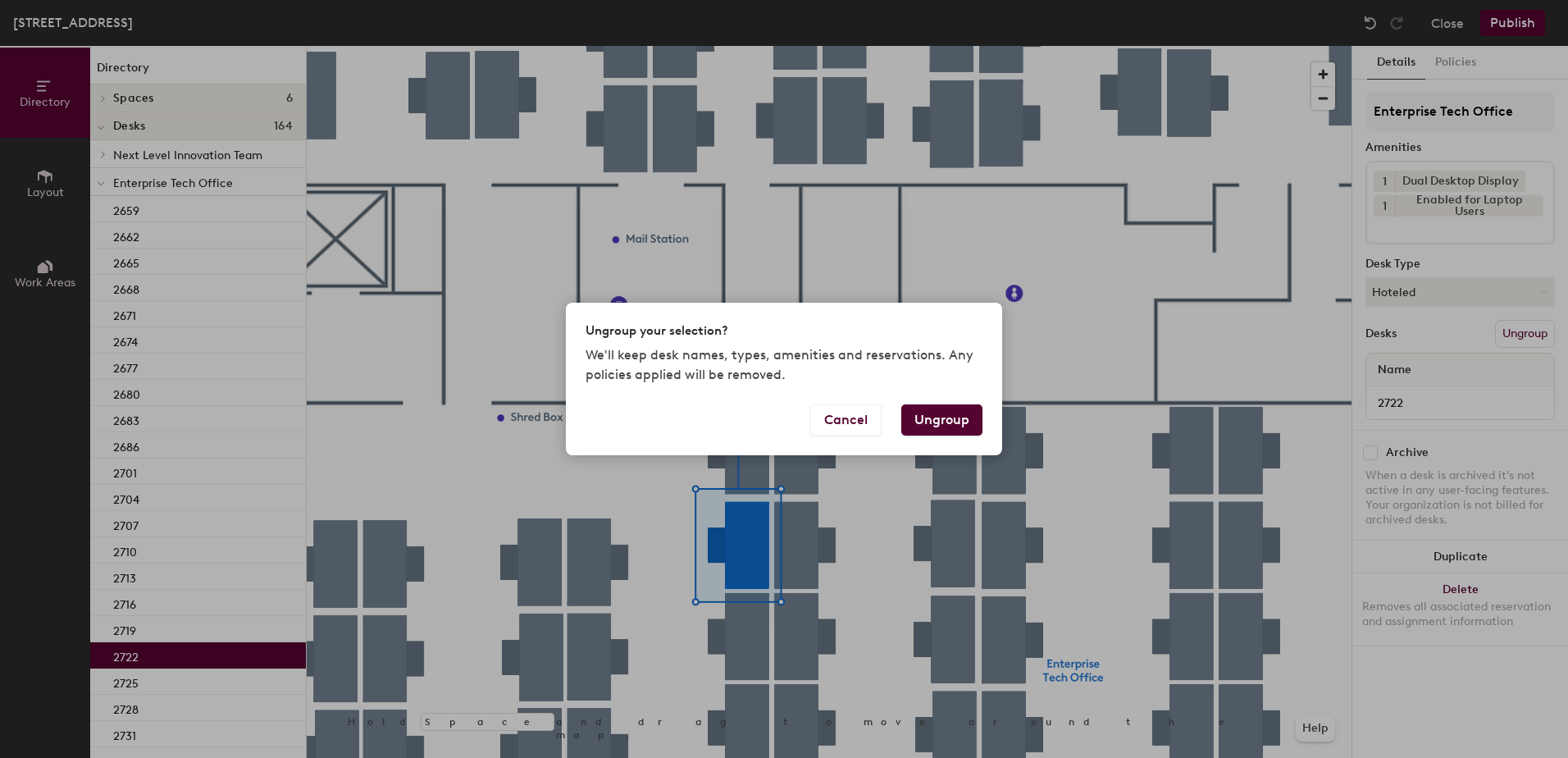
click at [953, 422] on button "Ungroup" at bounding box center [942, 420] width 81 height 31
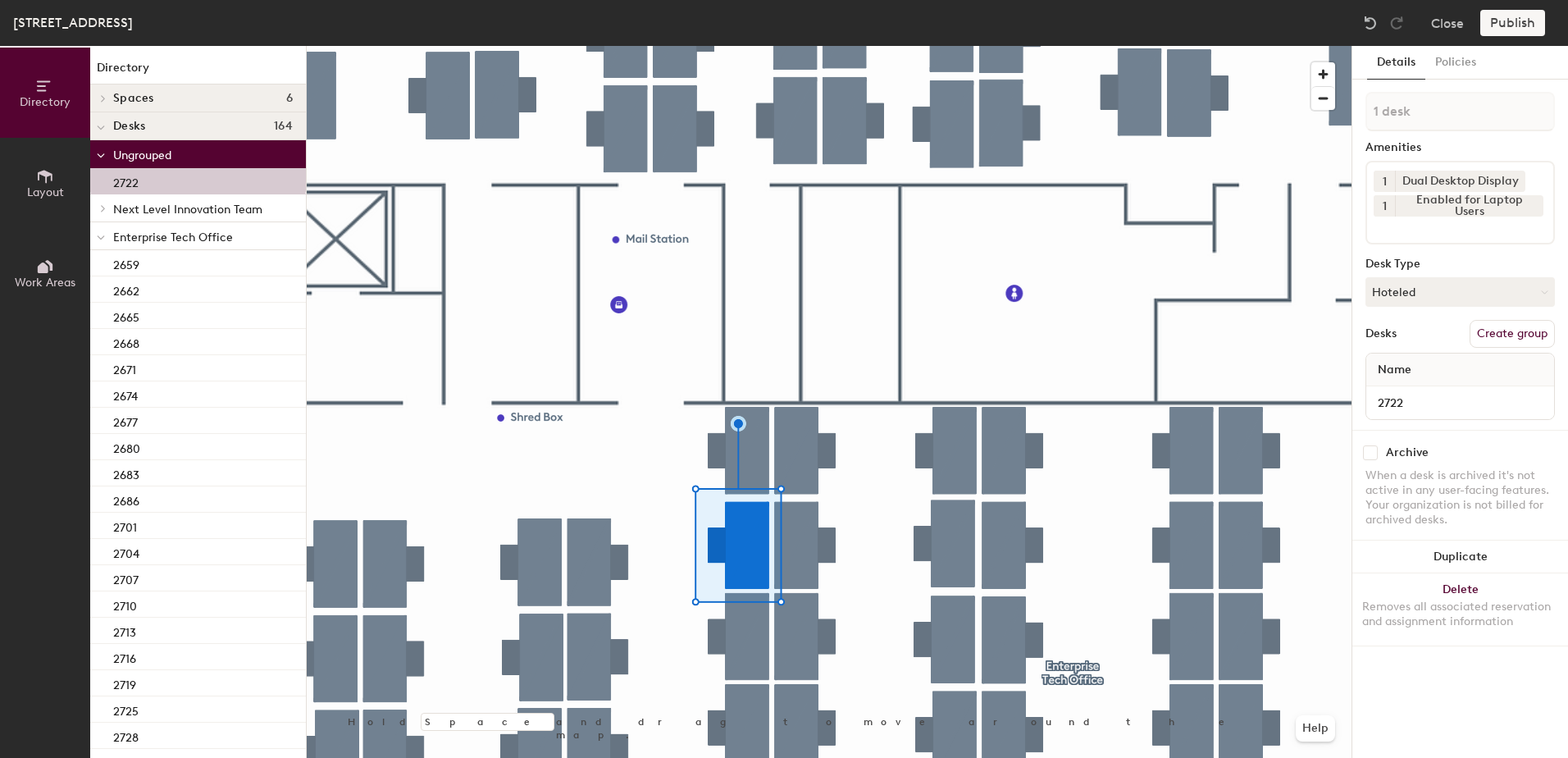
click at [99, 239] on icon at bounding box center [100, 238] width 8 height 7
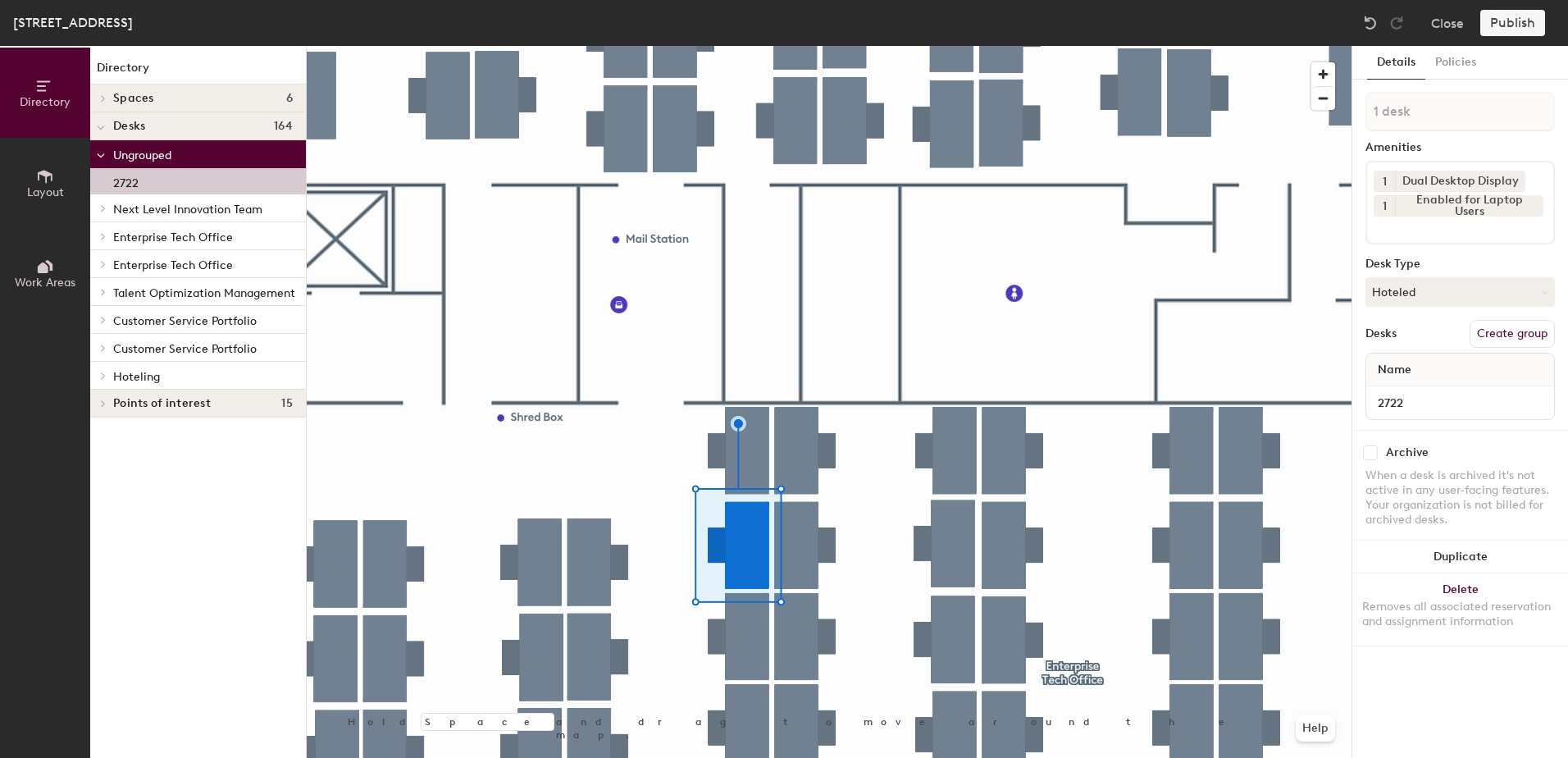
click at [103, 378] on icon at bounding box center [104, 376] width 3 height 7
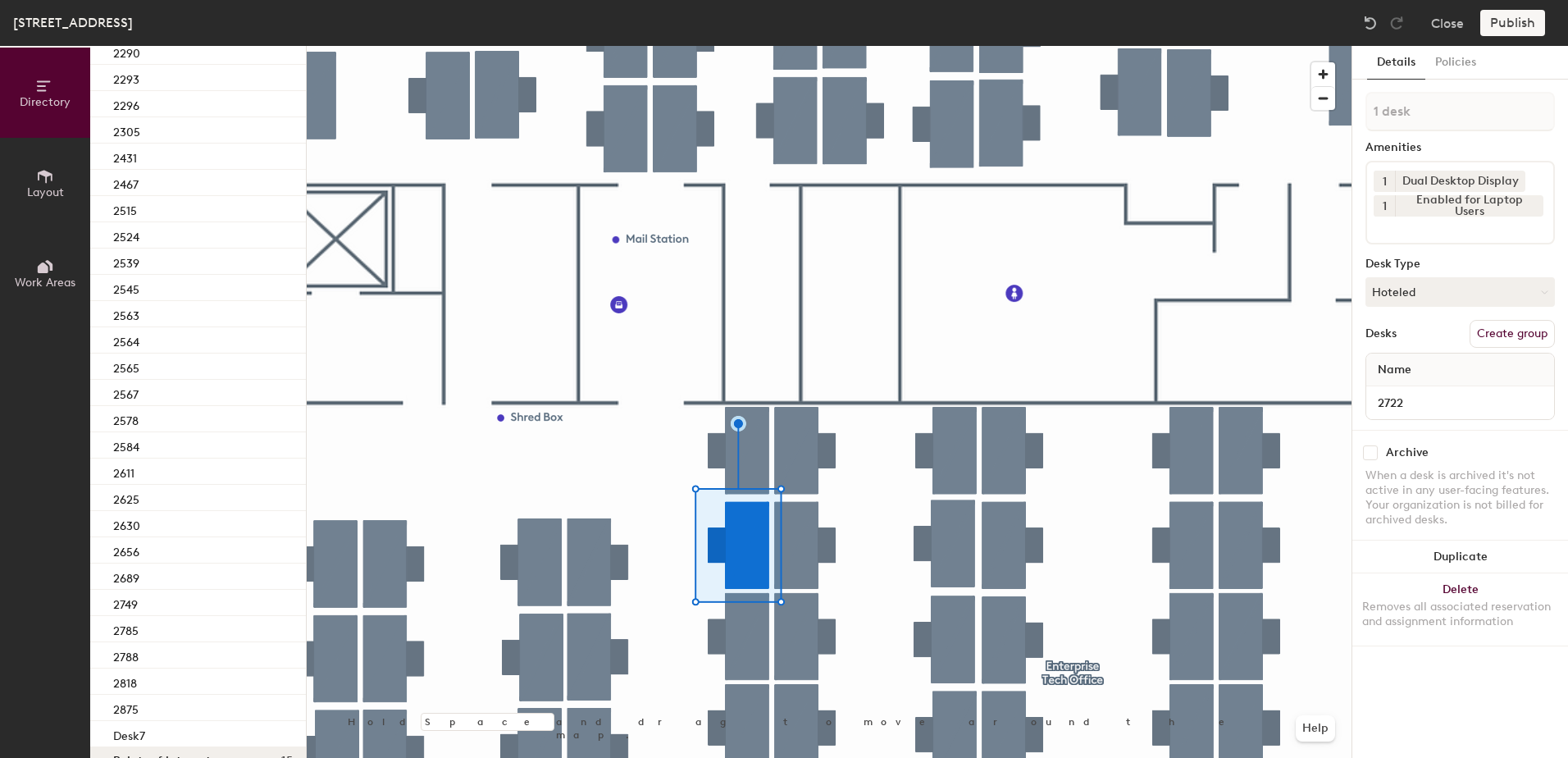
scroll to position [630, 0]
click at [168, 559] on div "2749" at bounding box center [198, 572] width 216 height 26
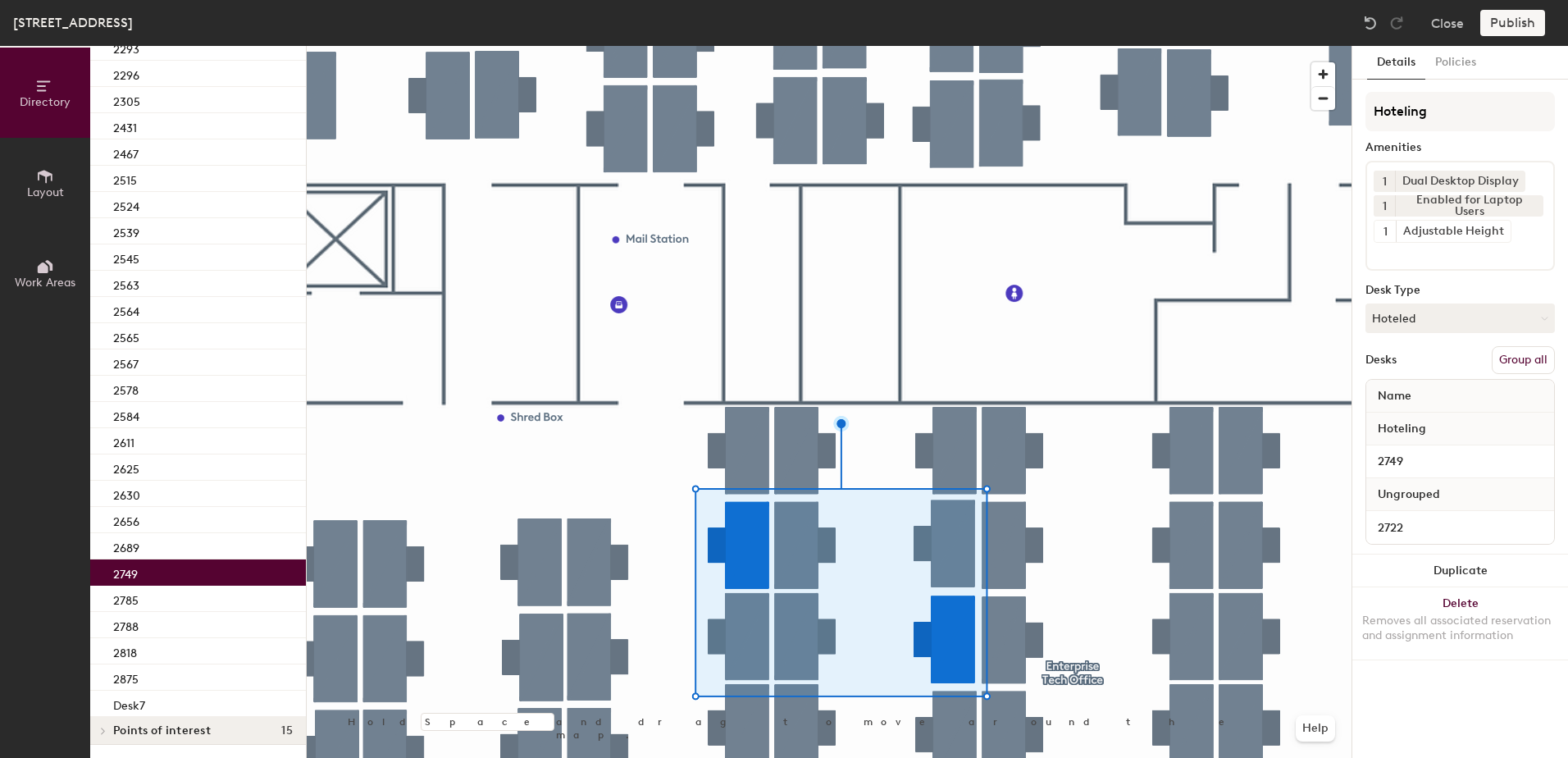
click at [1514, 367] on button "Group all" at bounding box center [1523, 360] width 63 height 28
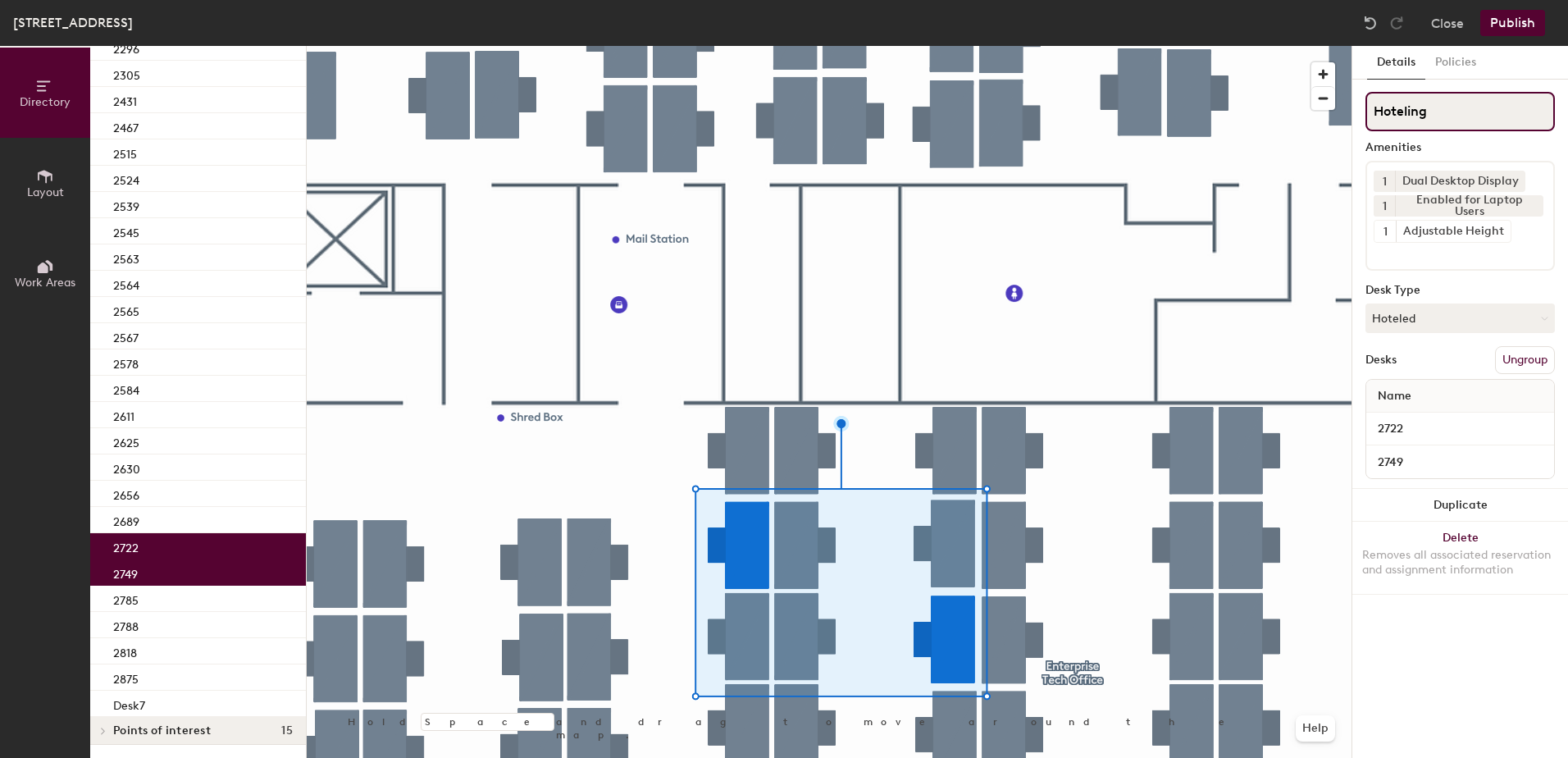
scroll to position [576, 0]
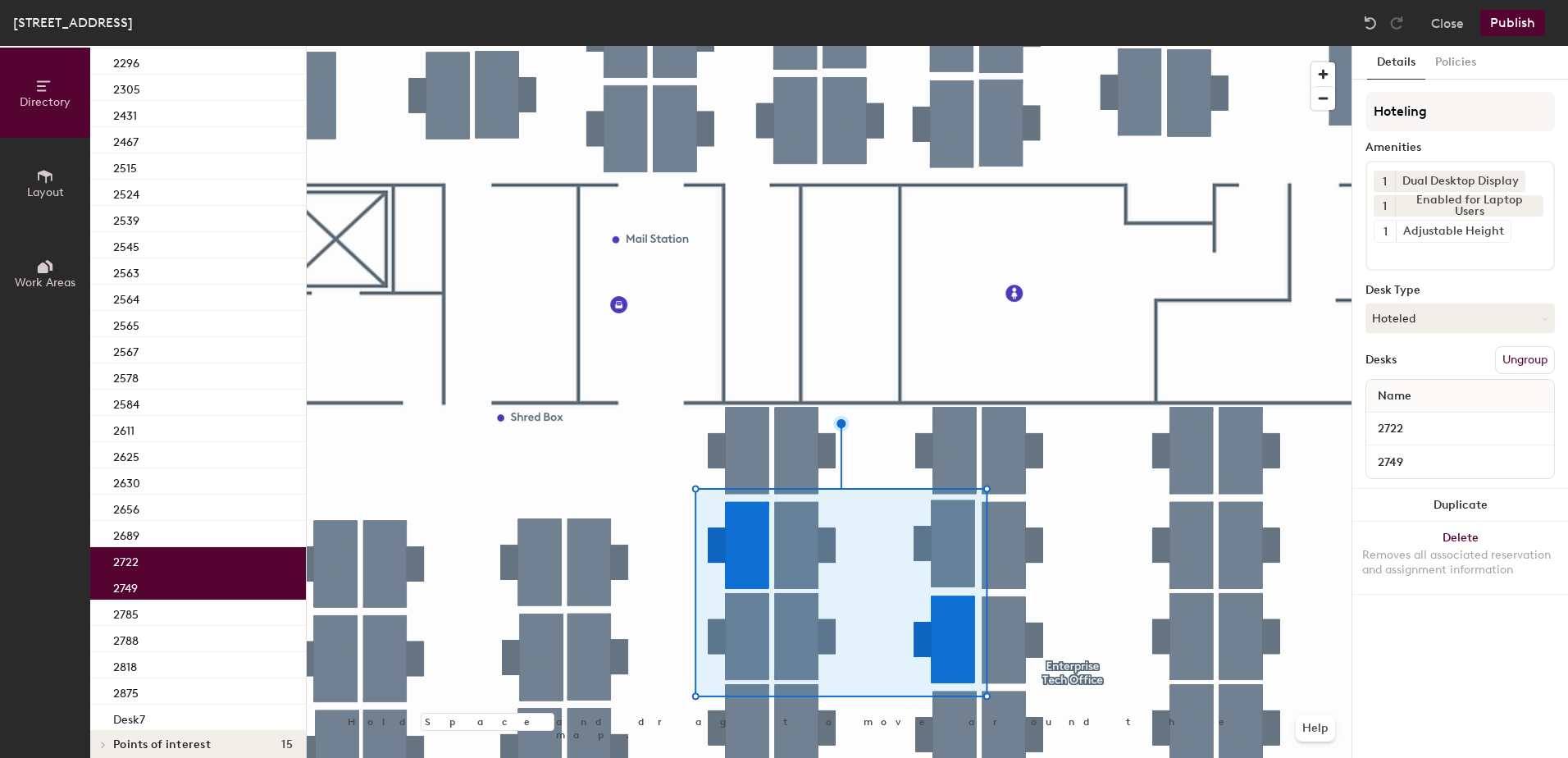
click at [1514, 16] on button "Publish" at bounding box center [1513, 22] width 65 height 26
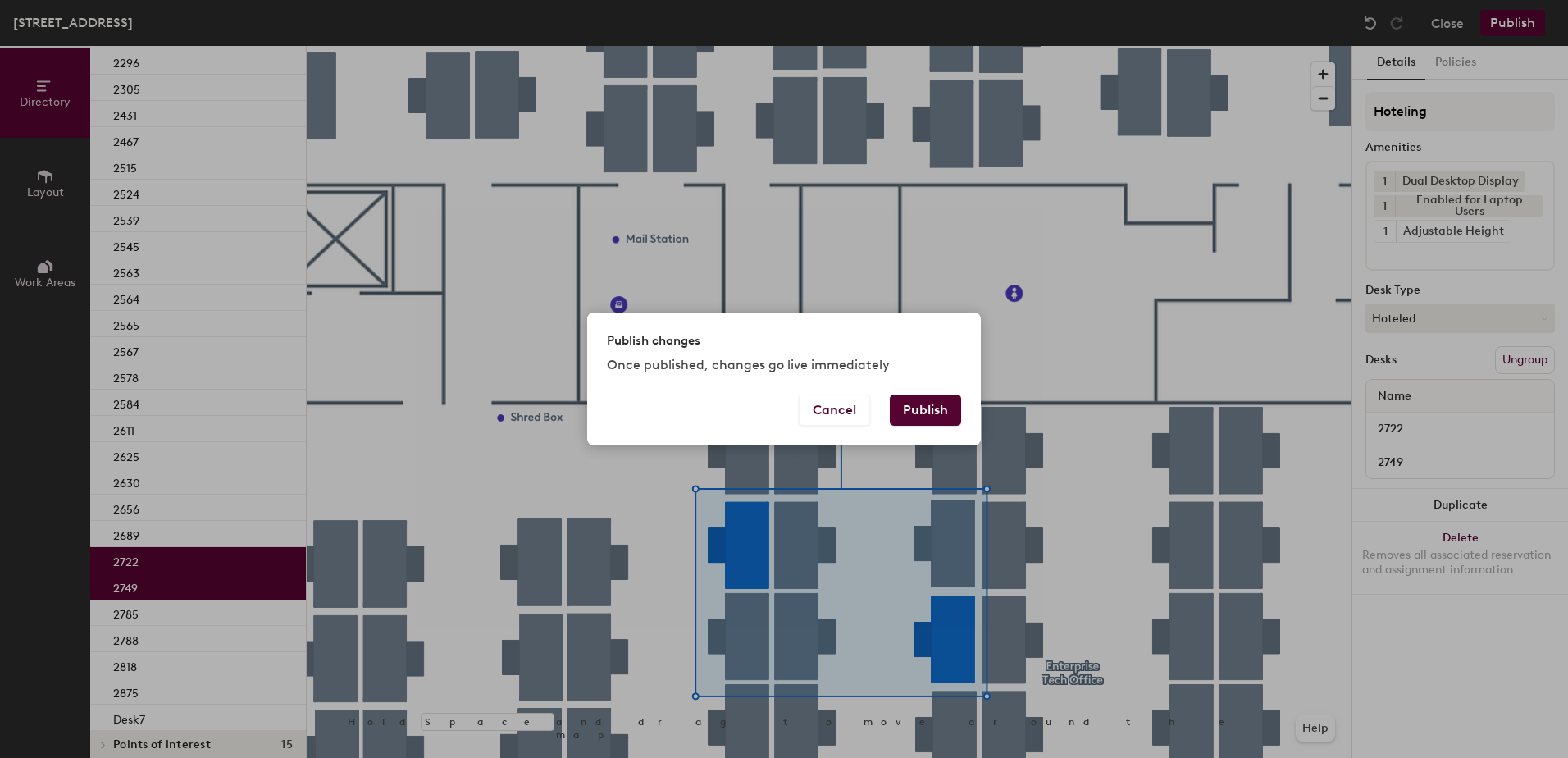
click at [926, 416] on button "Publish" at bounding box center [925, 410] width 72 height 31
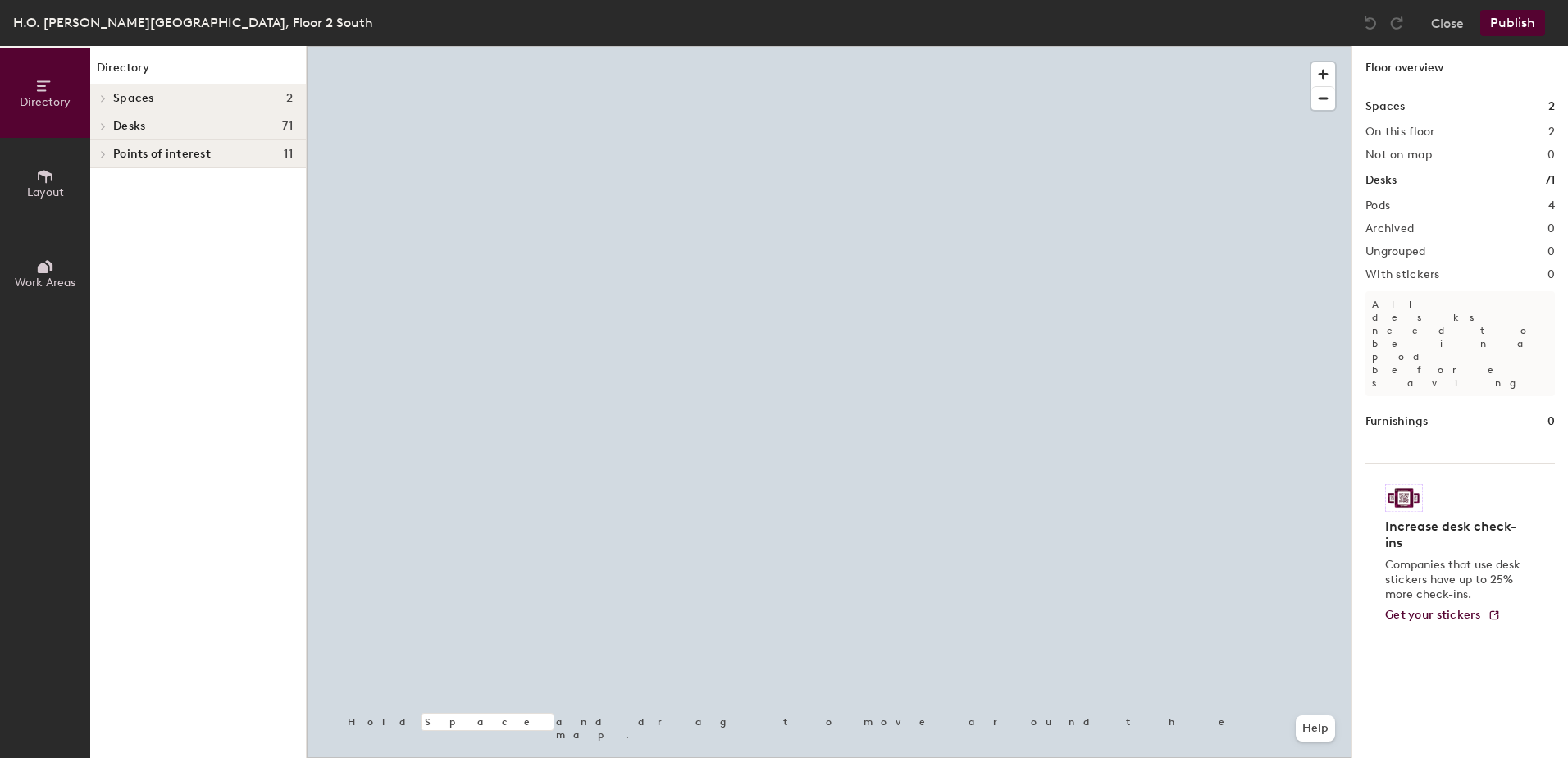
click at [911, 46] on div at bounding box center [829, 46] width 1045 height 0
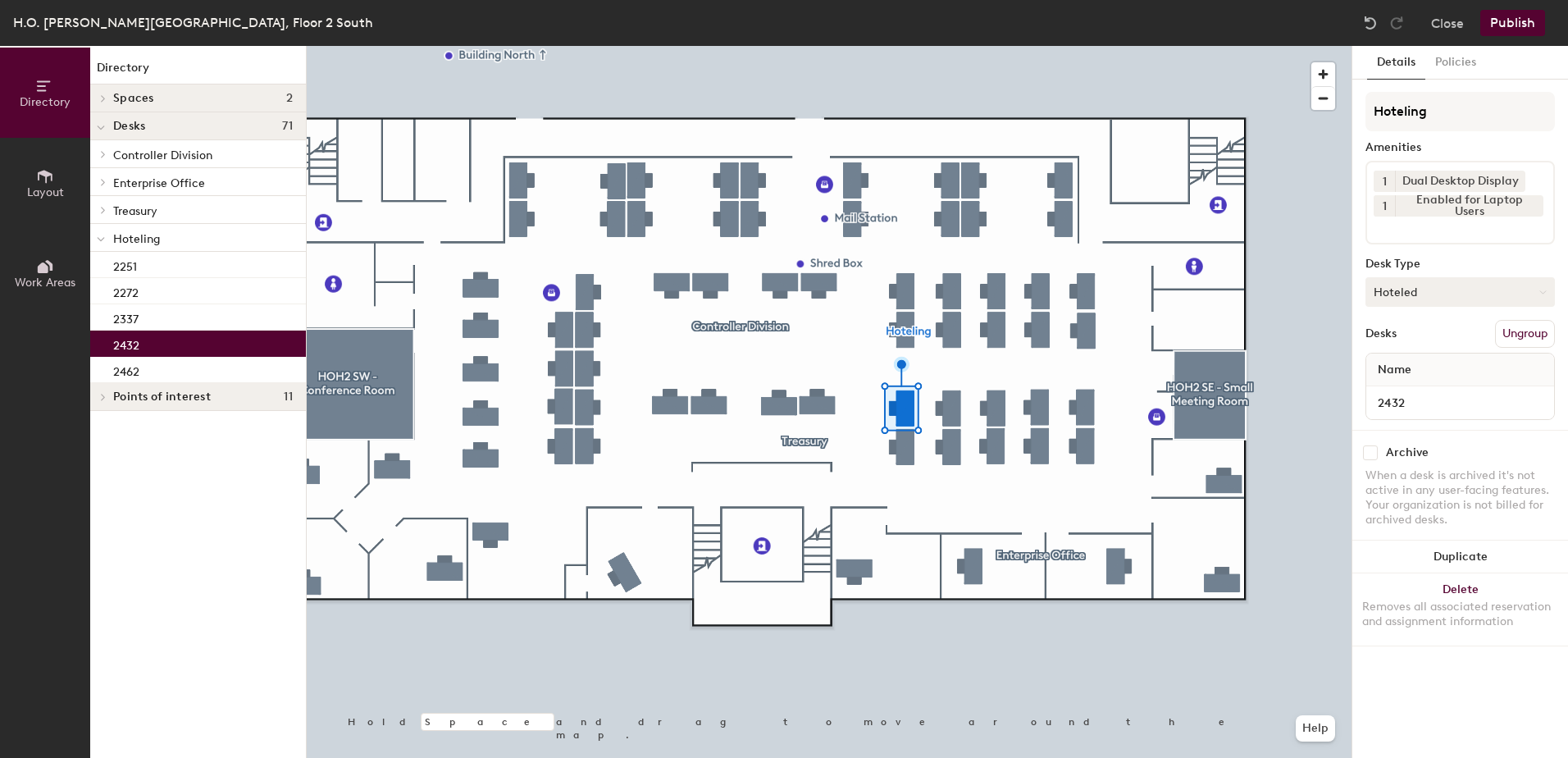
click at [1387, 290] on button "Hoteled" at bounding box center [1460, 292] width 189 height 29
click at [1412, 343] on div "Assigned" at bounding box center [1449, 342] width 164 height 24
click at [1523, 328] on button "Ungroup" at bounding box center [1525, 334] width 60 height 28
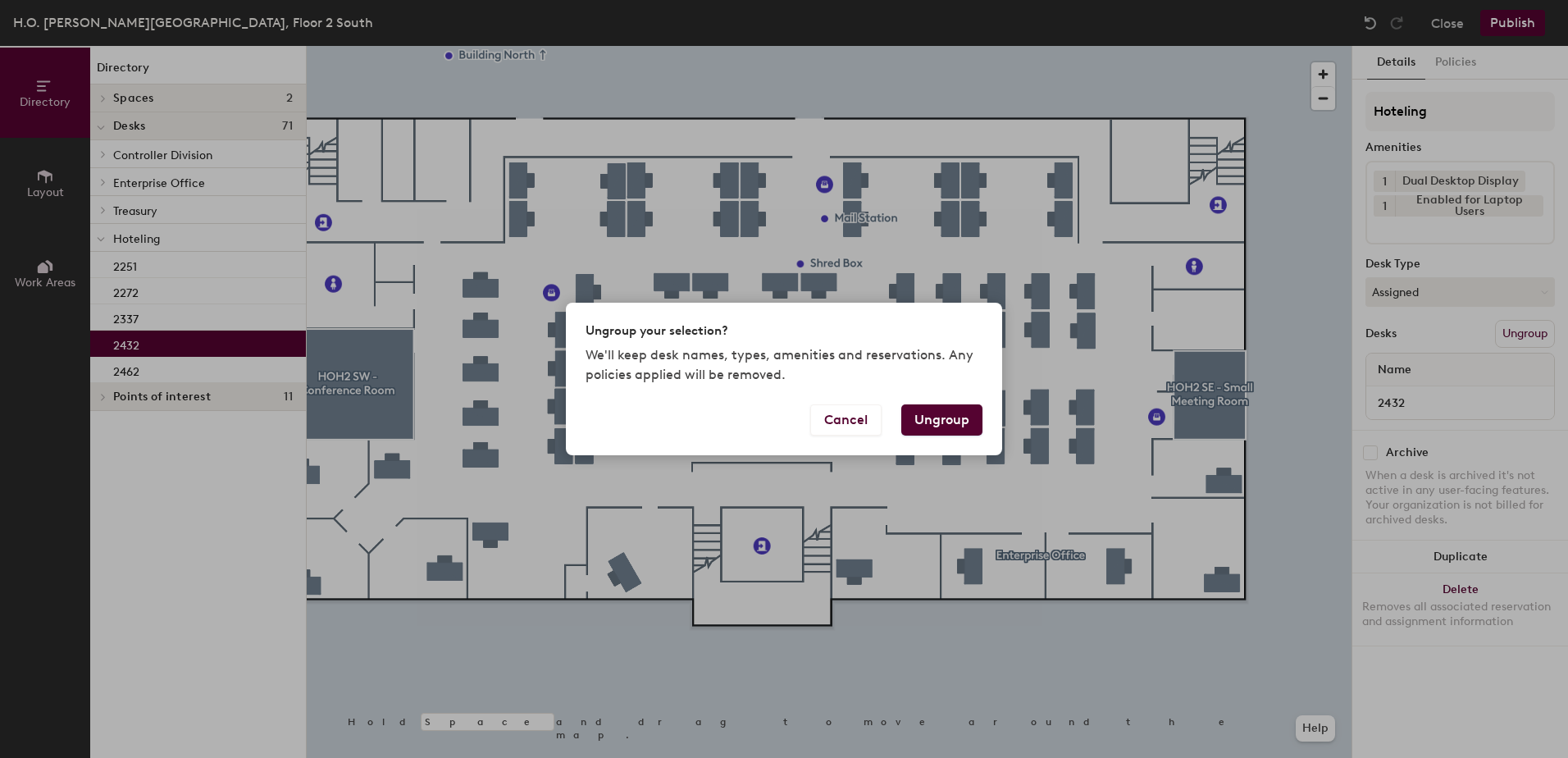
click at [946, 417] on button "Ungroup" at bounding box center [942, 420] width 81 height 31
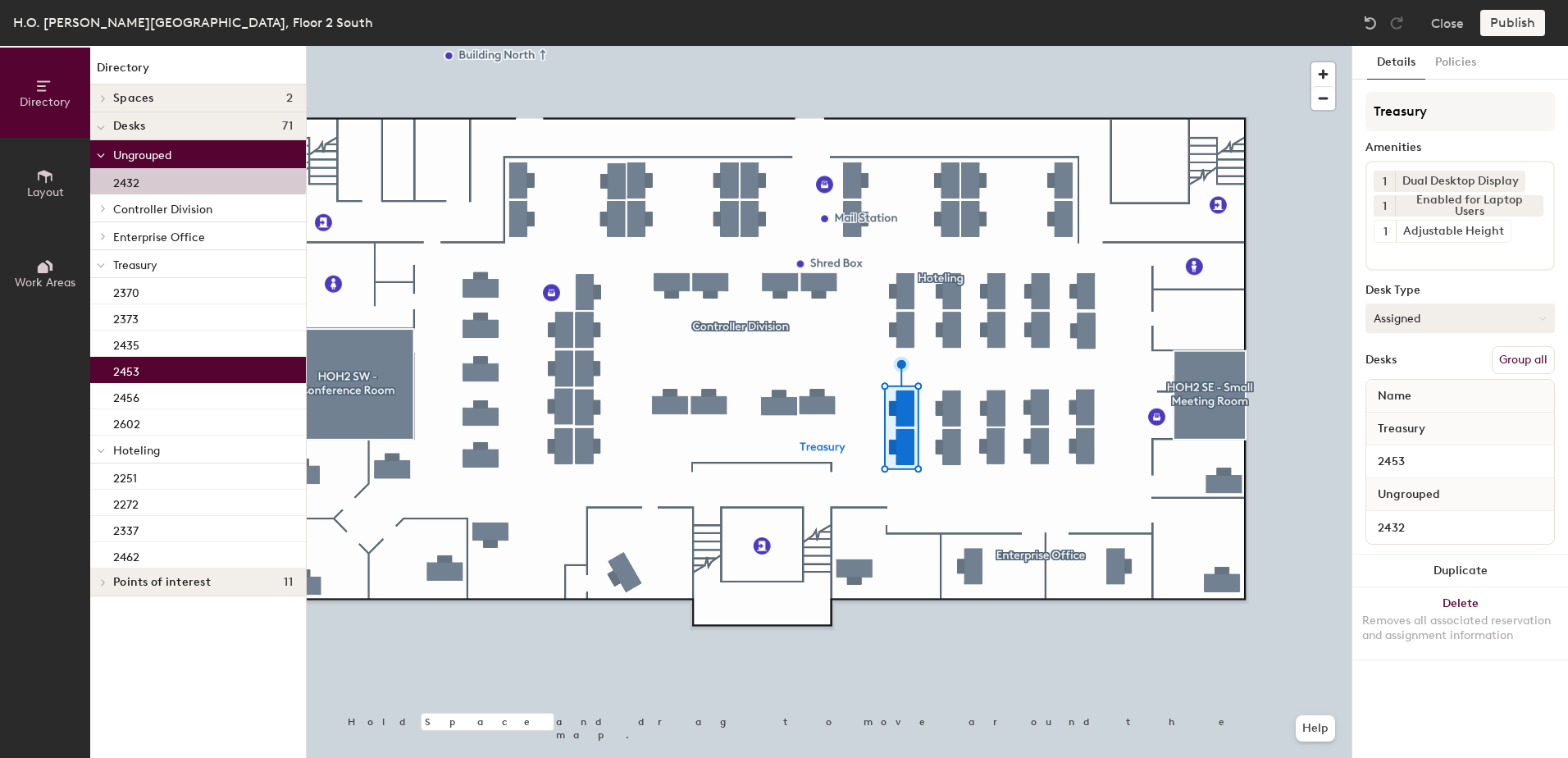
click at [1530, 360] on button "Group all" at bounding box center [1523, 360] width 63 height 28
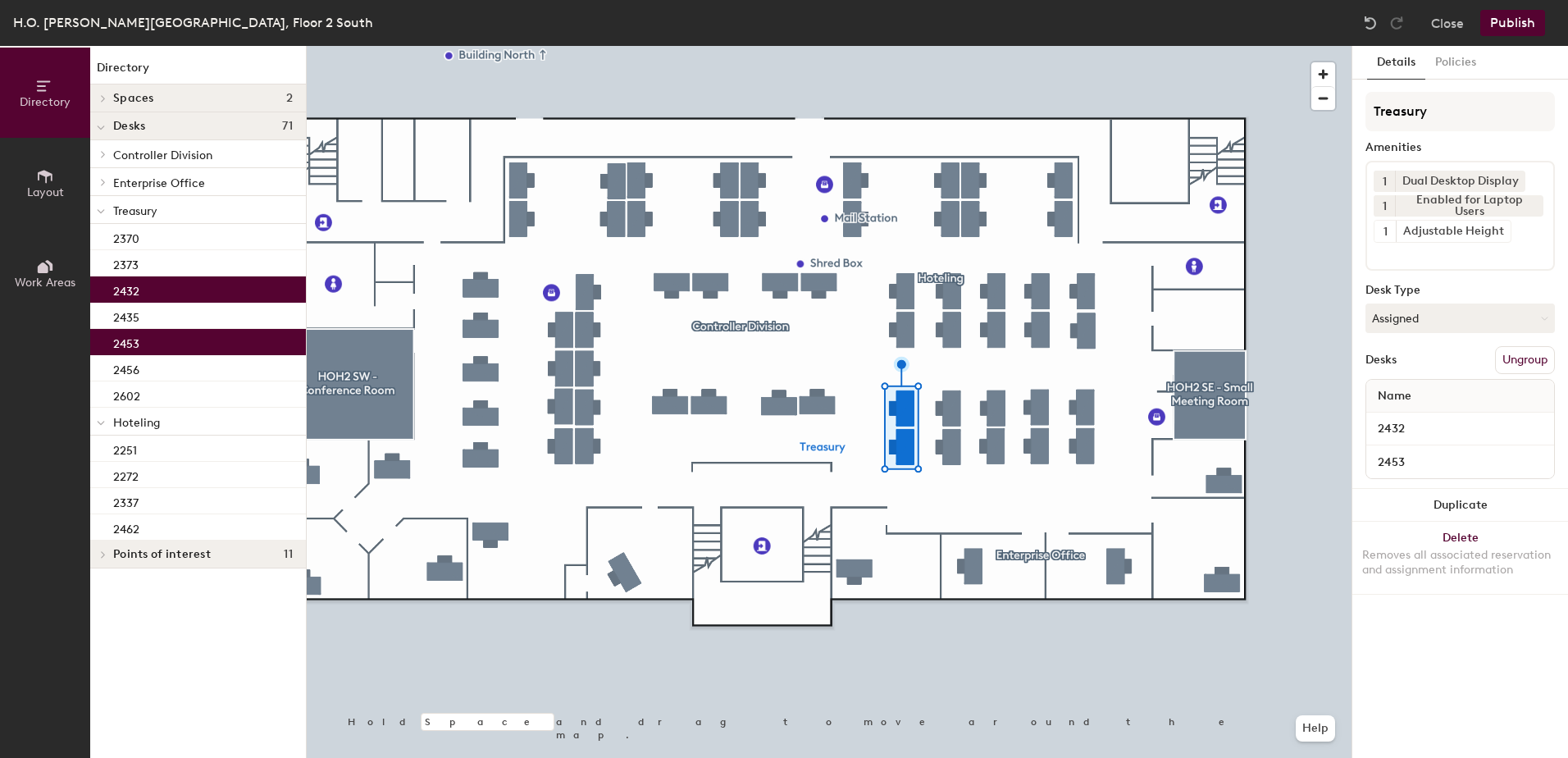
click at [1502, 7] on div "H.O. Hirt Building, Floor 2 South Close Publish" at bounding box center [784, 22] width 1568 height 46
click at [1501, 18] on button "Publish" at bounding box center [1513, 22] width 65 height 26
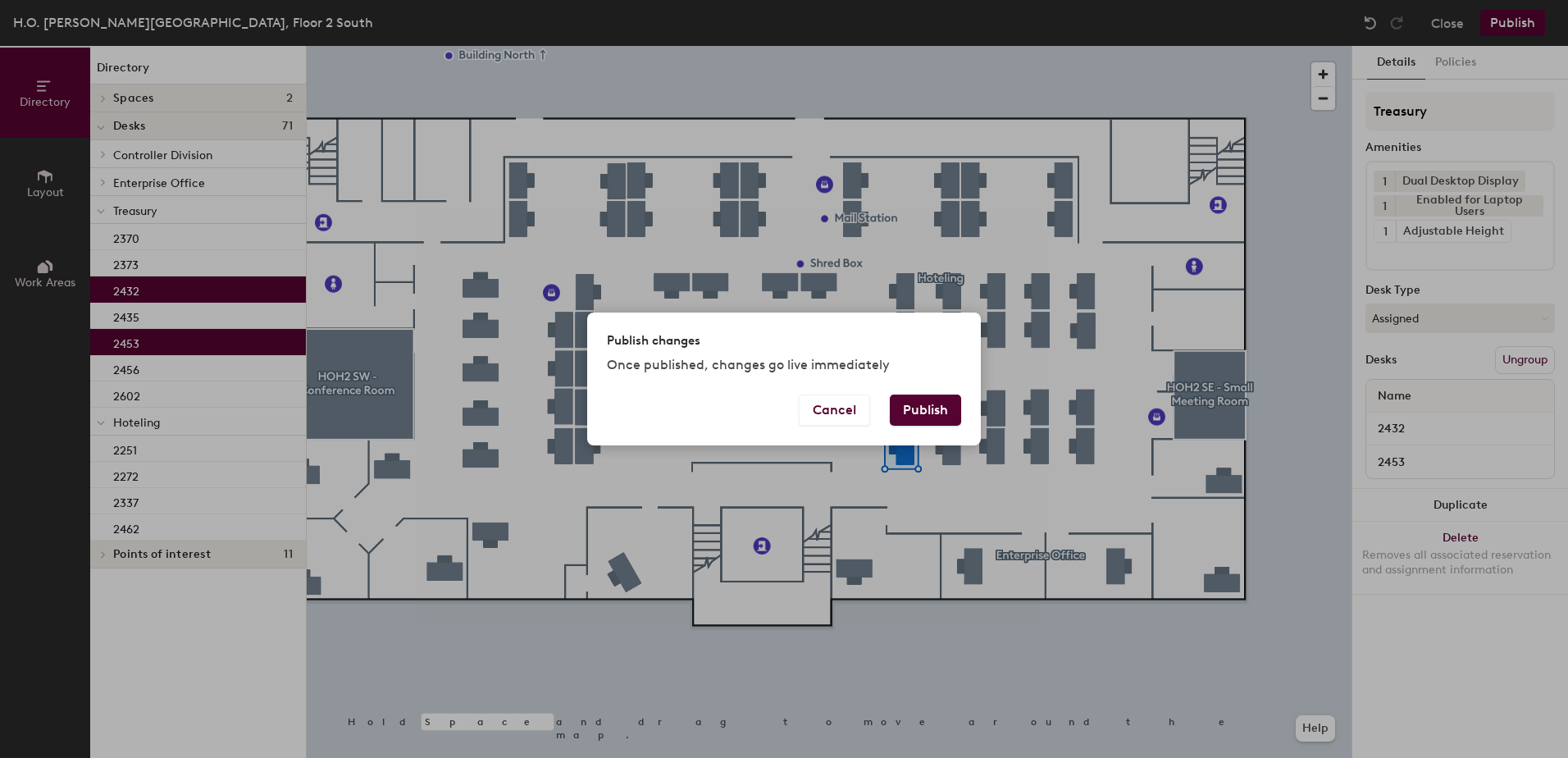
click at [921, 402] on button "Publish" at bounding box center [925, 410] width 72 height 31
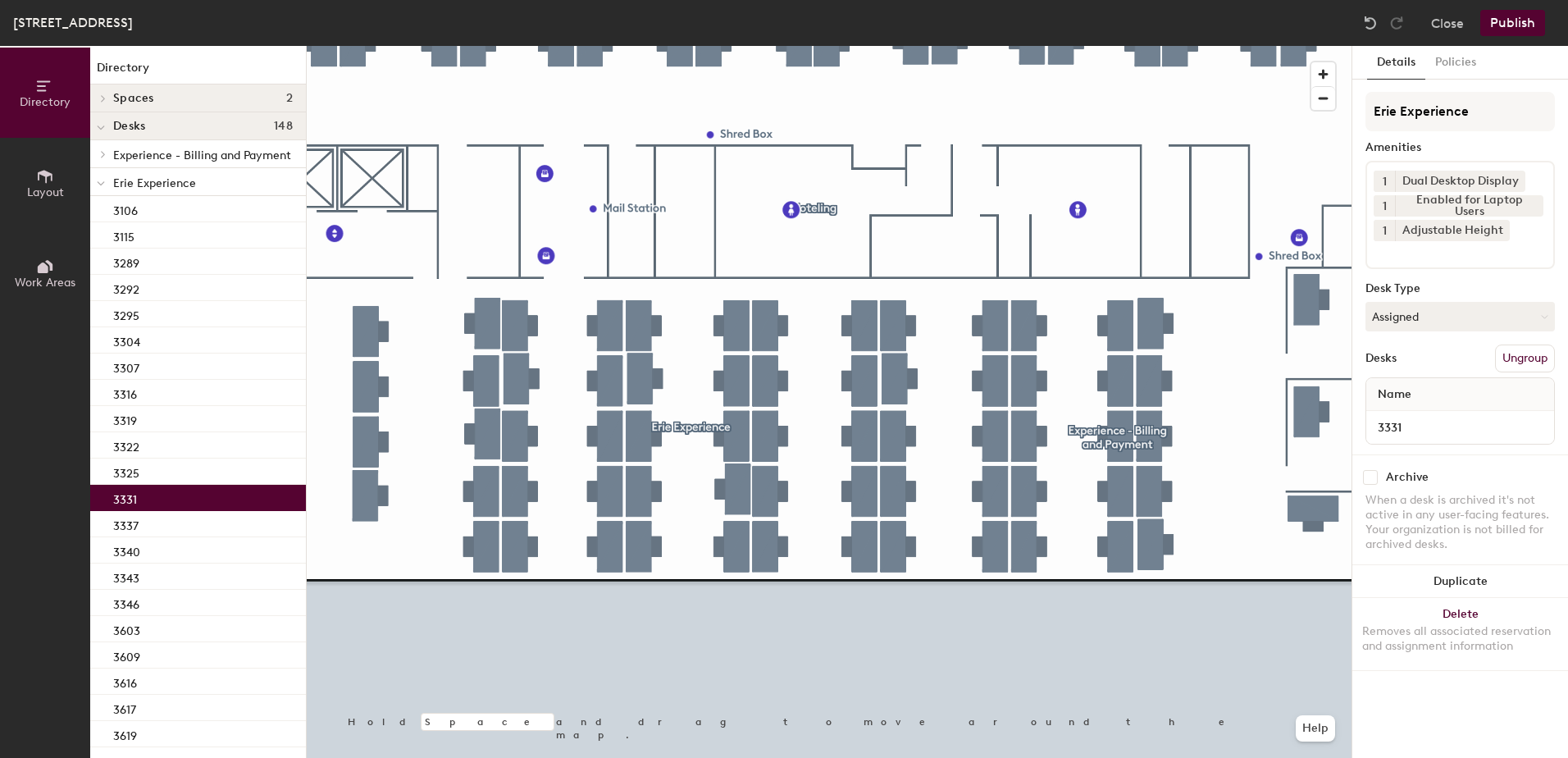
click at [1437, 324] on button "Assigned" at bounding box center [1460, 316] width 189 height 29
click at [1432, 408] on div "Hoteled" at bounding box center [1449, 417] width 164 height 24
click at [1521, 362] on button "Ungroup" at bounding box center [1525, 358] width 60 height 28
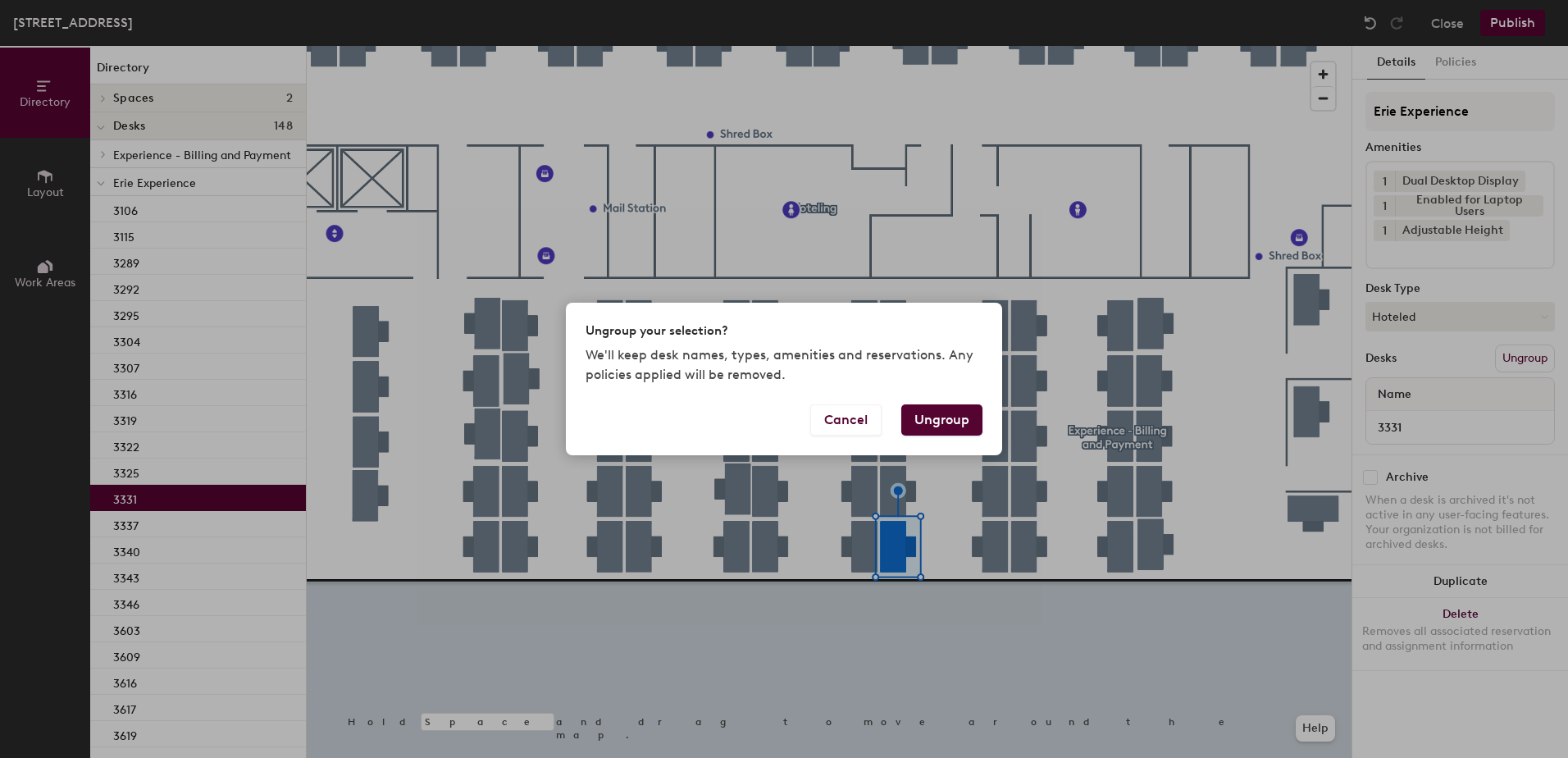
click at [962, 412] on button "Ungroup" at bounding box center [942, 420] width 81 height 31
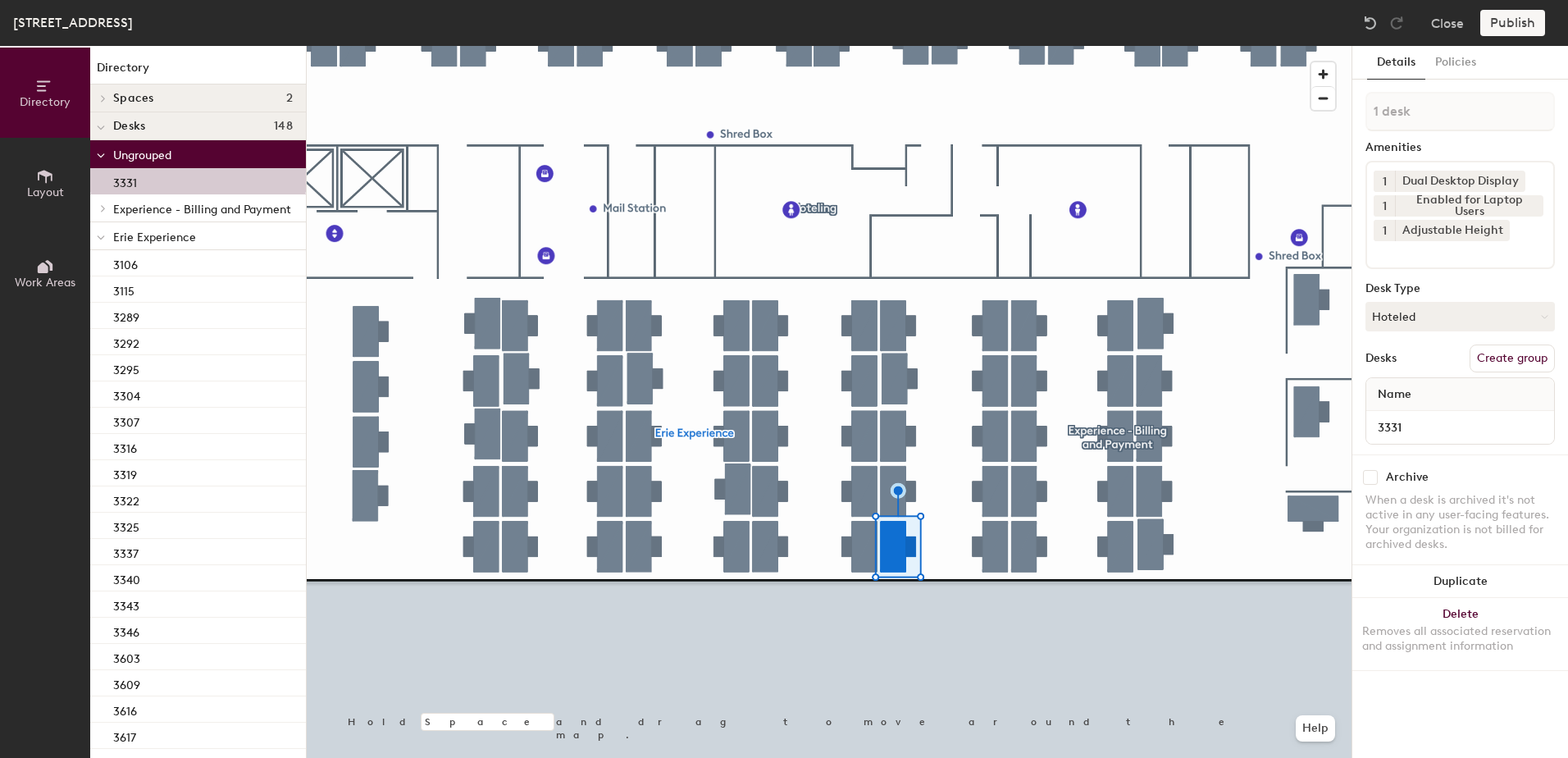
click at [100, 237] on icon at bounding box center [100, 238] width 8 height 7
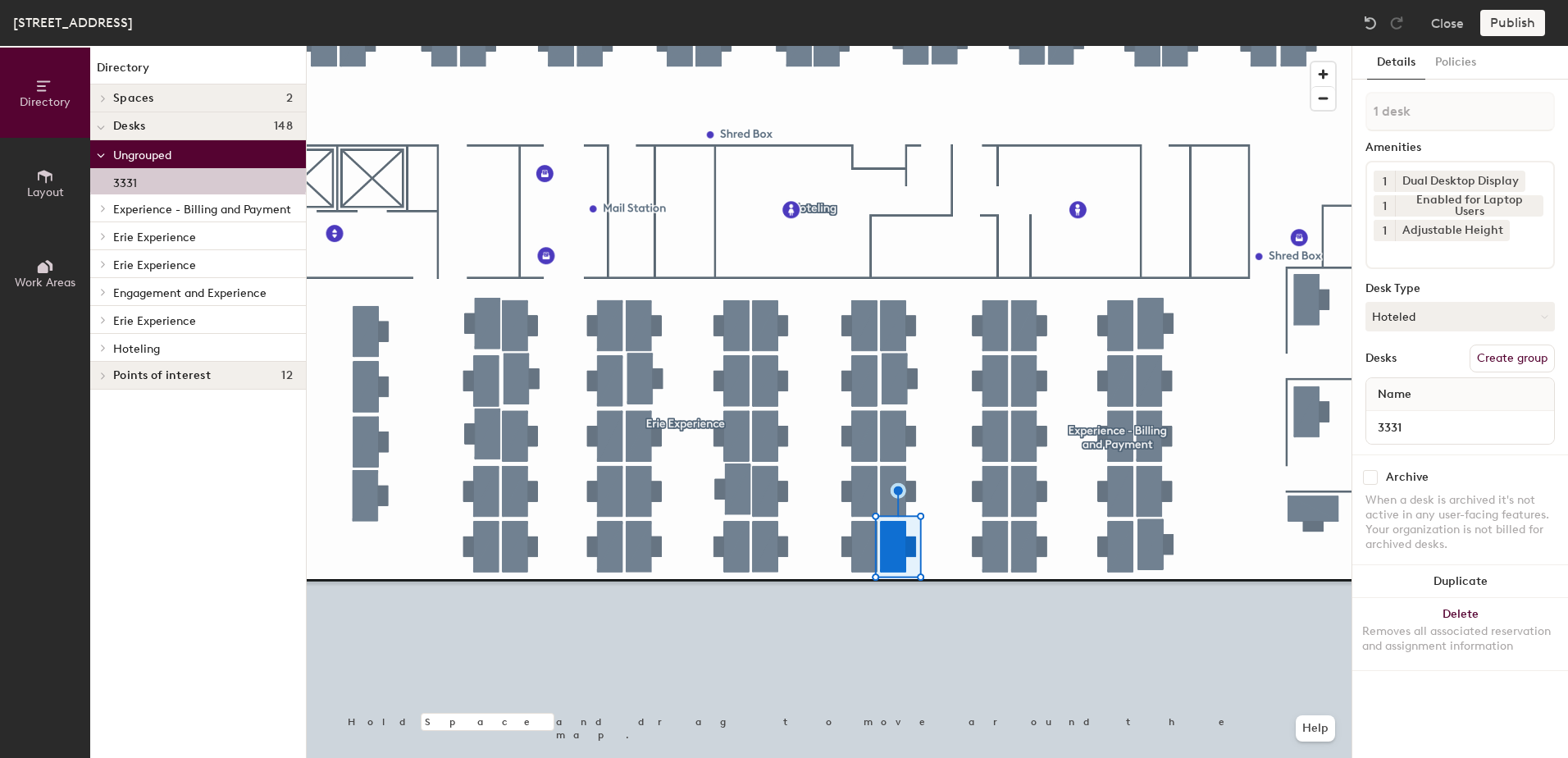
drag, startPoint x: 103, startPoint y: 347, endPoint x: 169, endPoint y: 363, distance: 67.9
click at [103, 350] on icon at bounding box center [104, 347] width 7 height 8
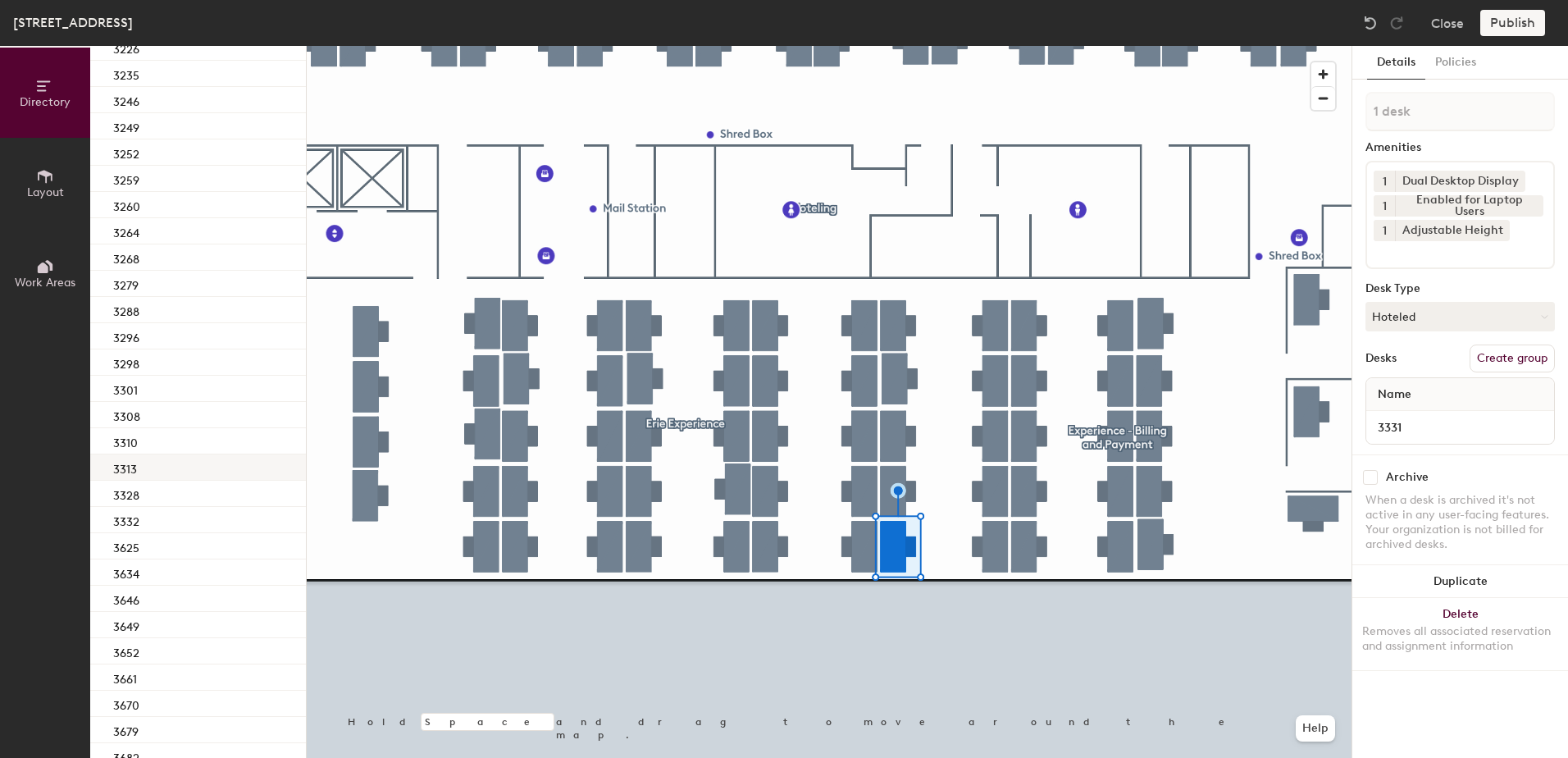
scroll to position [392, 0]
click at [222, 428] on div "3328" at bounding box center [198, 441] width 216 height 26
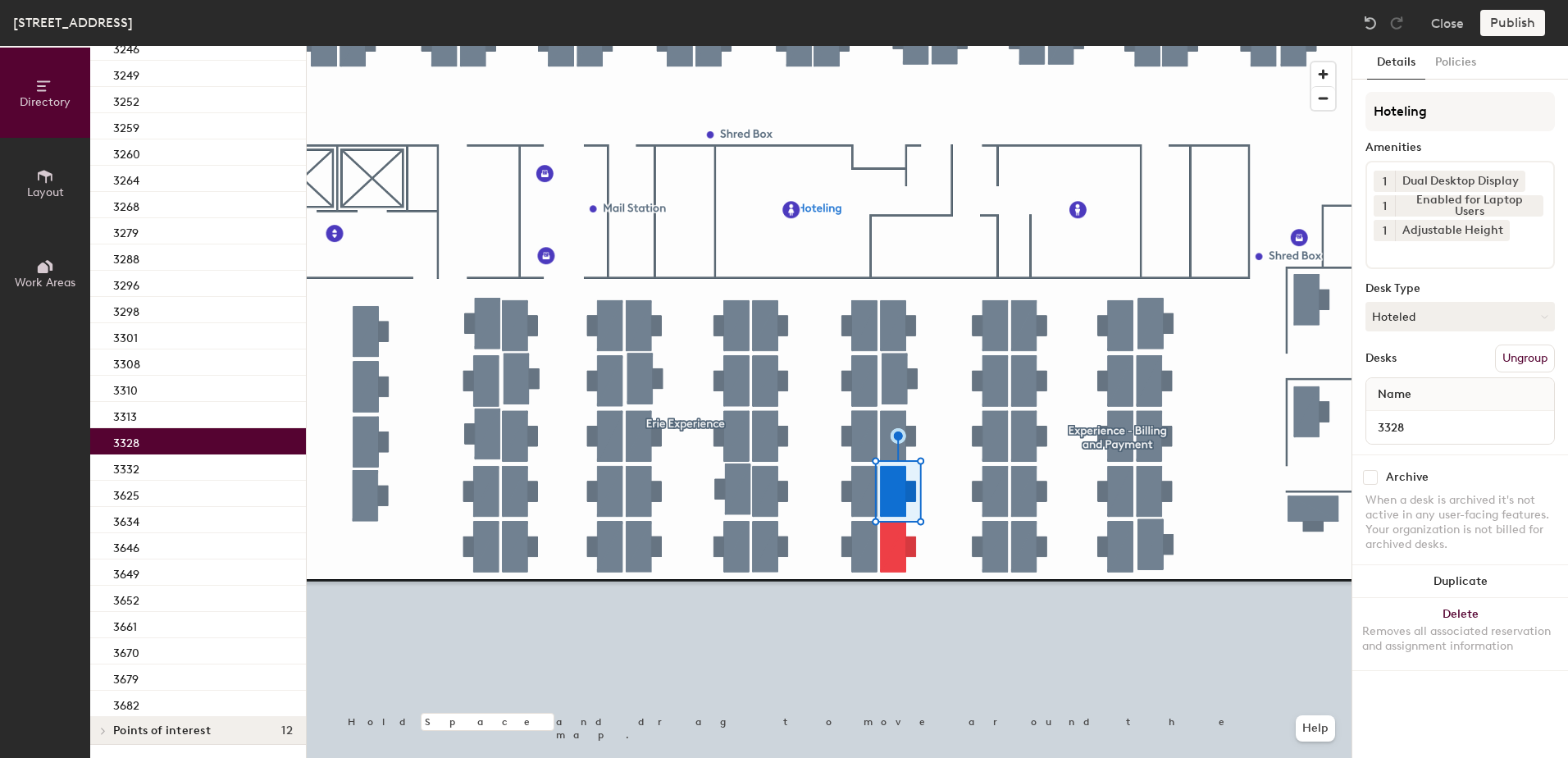
click at [896, 46] on div at bounding box center [829, 46] width 1045 height 0
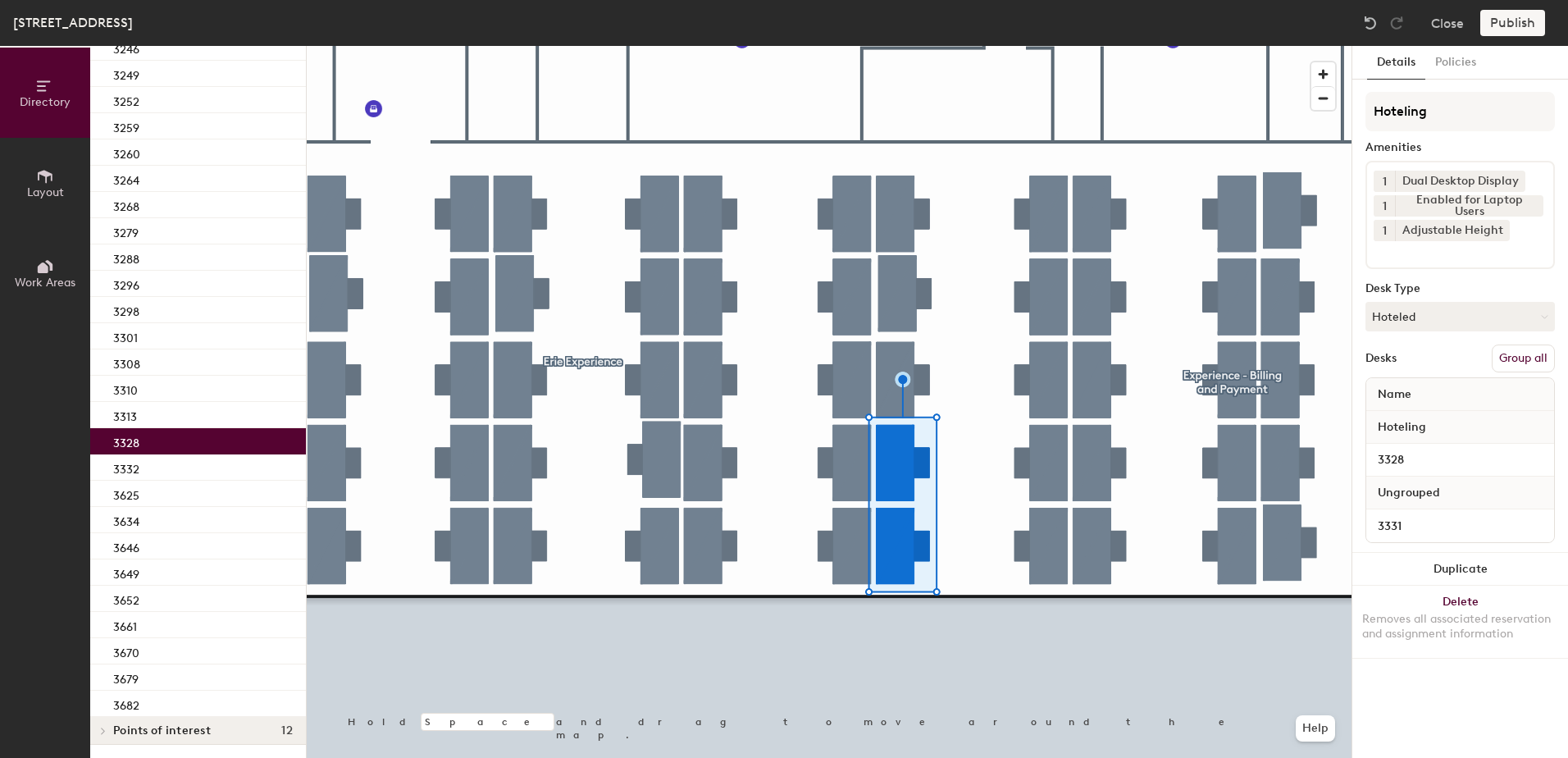
click at [1525, 353] on button "Group all" at bounding box center [1523, 358] width 63 height 28
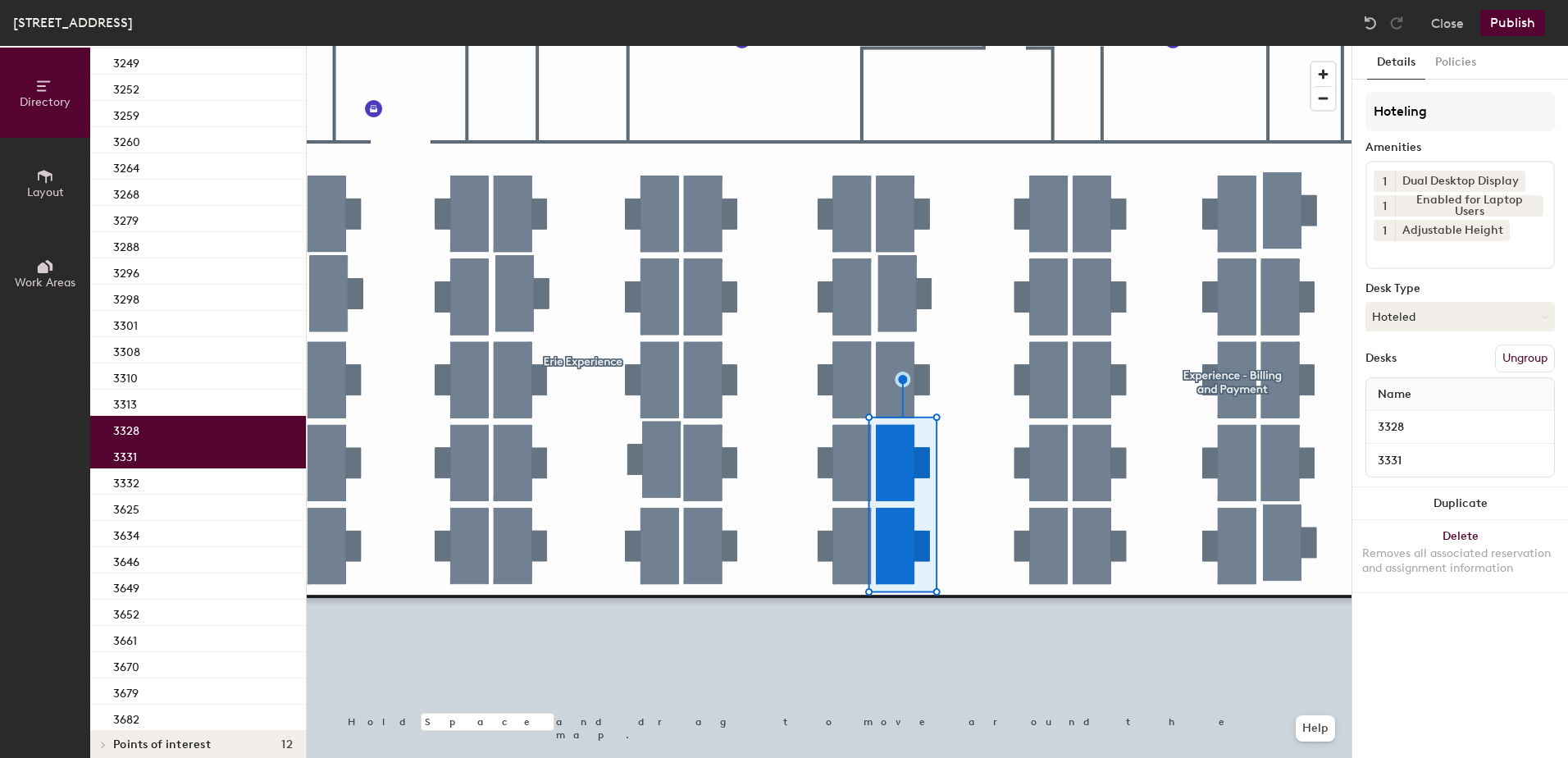
drag, startPoint x: 1516, startPoint y: 26, endPoint x: 1506, endPoint y: 44, distance: 20.6
click at [1516, 29] on button "Publish" at bounding box center [1513, 22] width 65 height 26
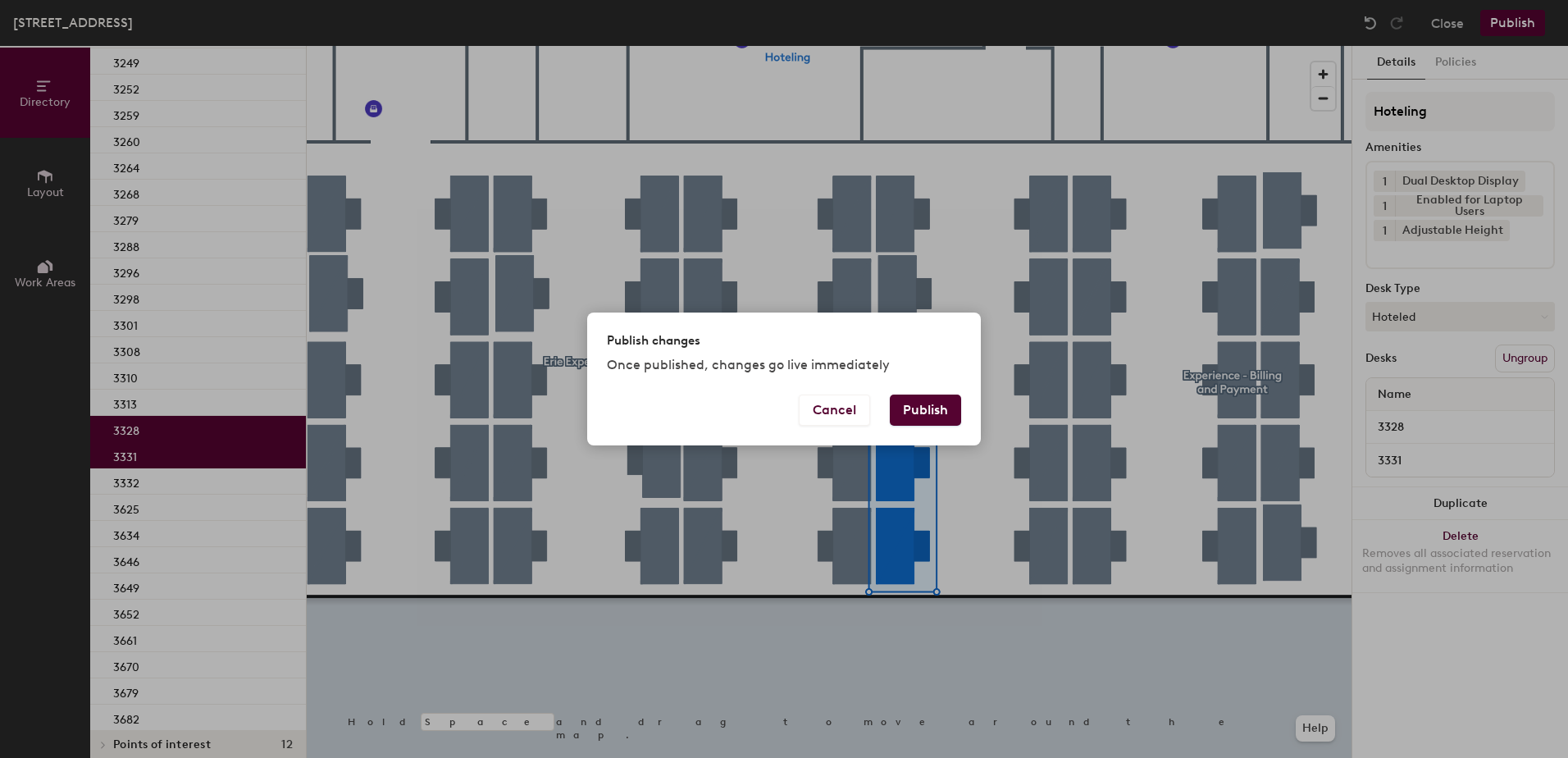
click at [909, 415] on button "Publish" at bounding box center [925, 410] width 72 height 31
